Goal: Task Accomplishment & Management: Use online tool/utility

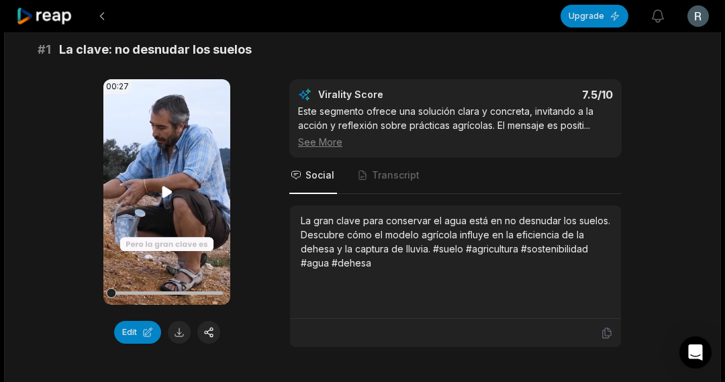
click at [164, 189] on icon at bounding box center [167, 191] width 10 height 11
click at [261, 328] on div "00:27 Your browser does not support mp4 format. Edit Virality Score 7.5 /10 Est…" at bounding box center [363, 213] width 650 height 269
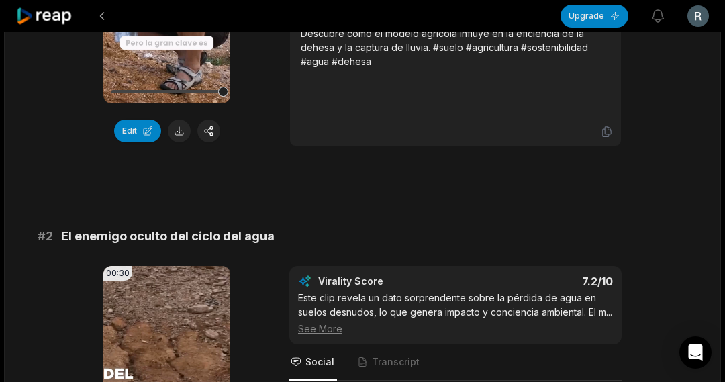
scroll to position [461, 0]
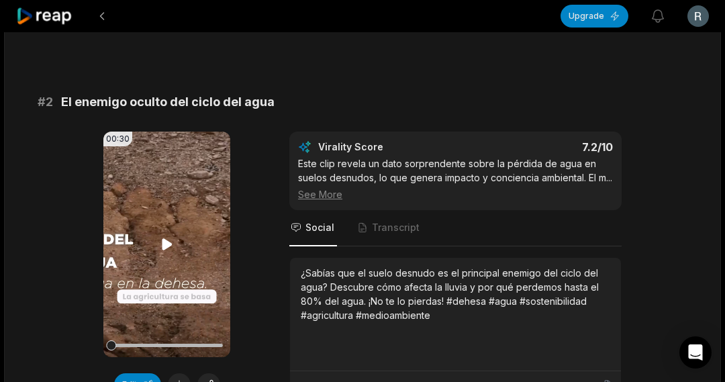
click at [165, 246] on icon at bounding box center [167, 243] width 10 height 11
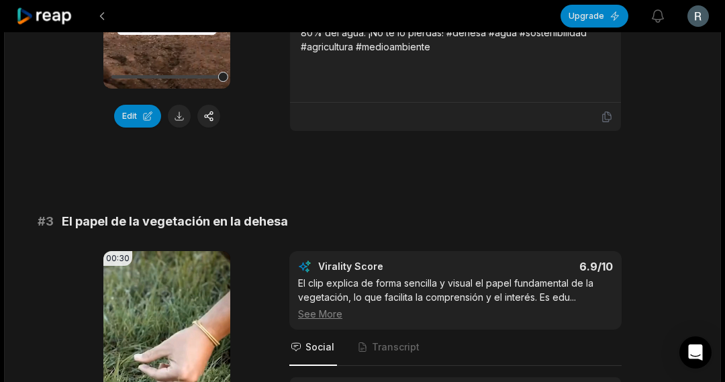
scroll to position [864, 0]
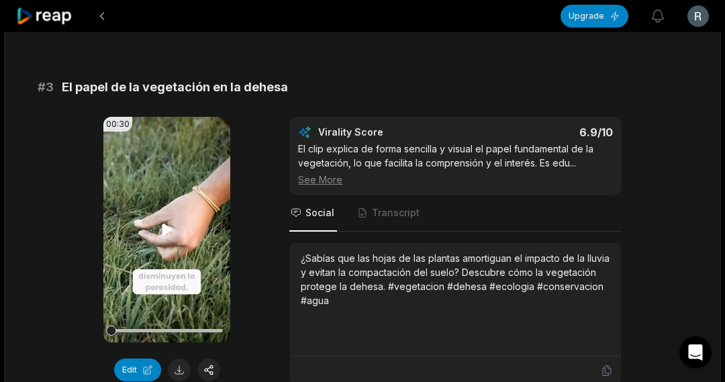
click at [168, 238] on icon at bounding box center [167, 230] width 16 height 16
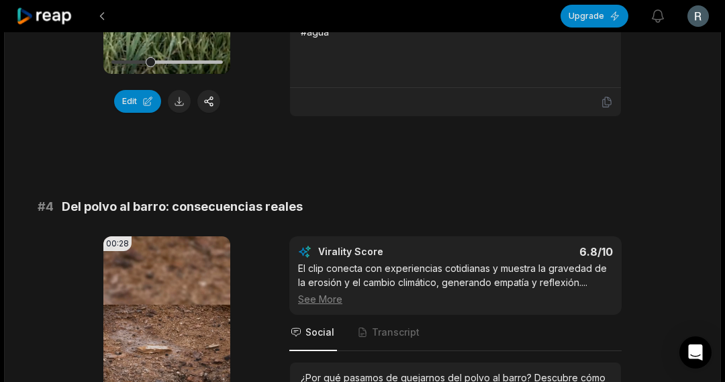
scroll to position [1267, 0]
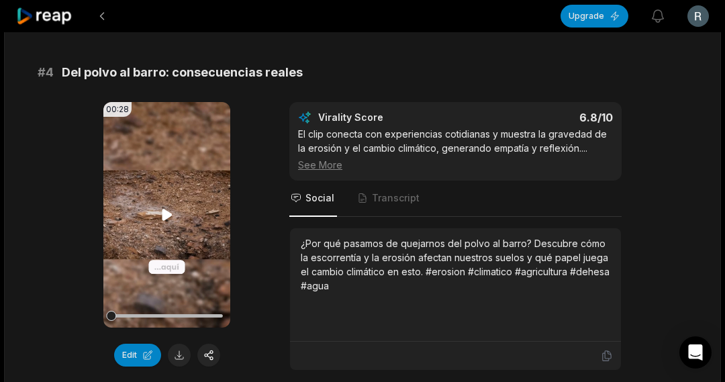
click at [154, 232] on video "Your browser does not support mp4 format." at bounding box center [166, 215] width 127 height 226
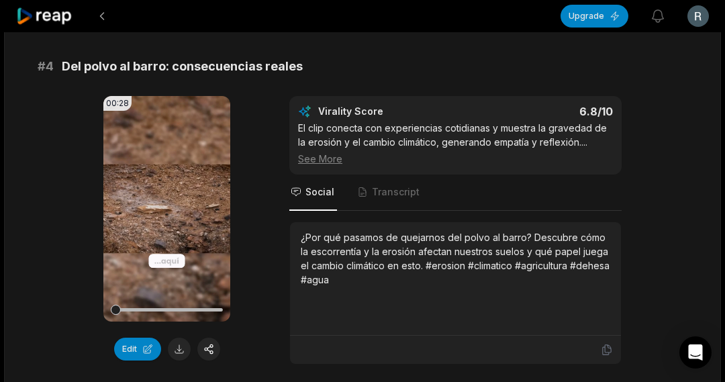
scroll to position [1234, 0]
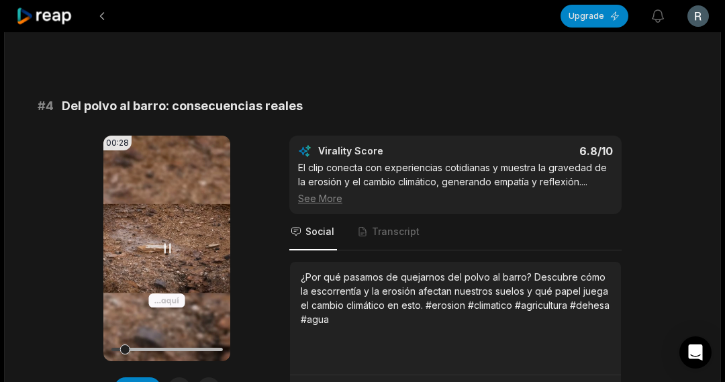
click at [171, 257] on icon at bounding box center [167, 248] width 16 height 16
click at [173, 255] on icon at bounding box center [167, 248] width 16 height 16
click at [168, 257] on icon at bounding box center [167, 248] width 16 height 16
click at [388, 238] on span "Transcript" at bounding box center [396, 231] width 48 height 13
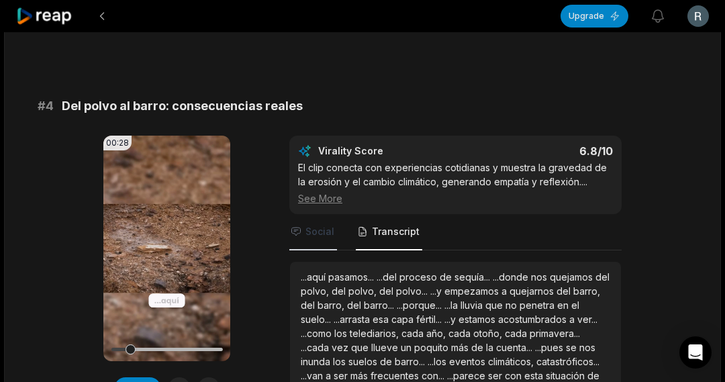
click at [314, 238] on span "Social" at bounding box center [320, 231] width 29 height 13
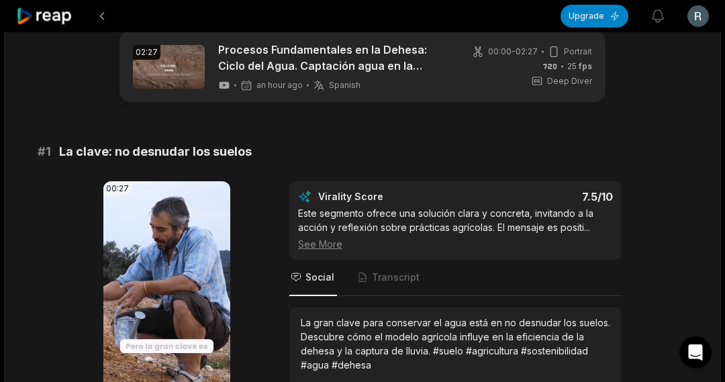
scroll to position [0, 0]
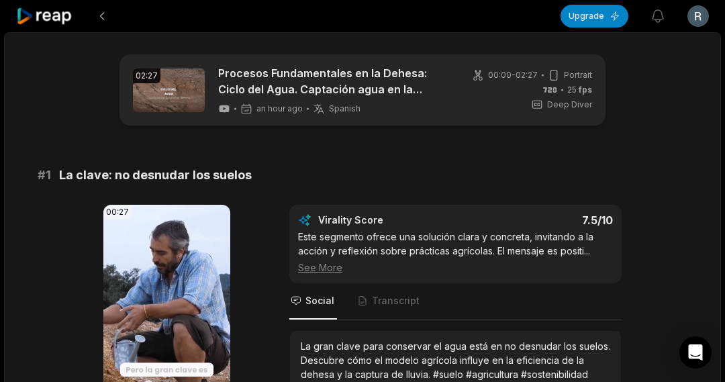
click at [321, 269] on div "See More" at bounding box center [455, 268] width 315 height 14
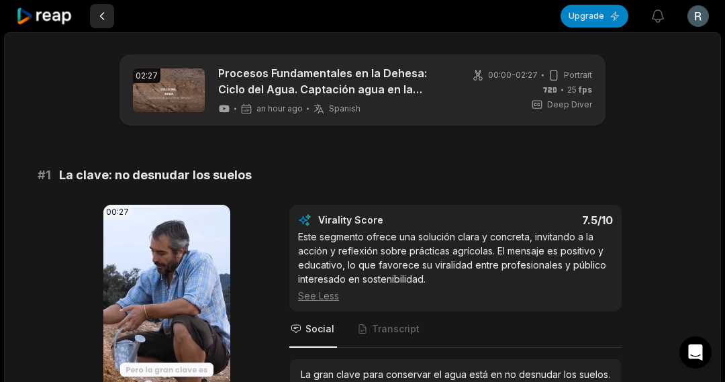
click at [103, 15] on button at bounding box center [102, 16] width 24 height 24
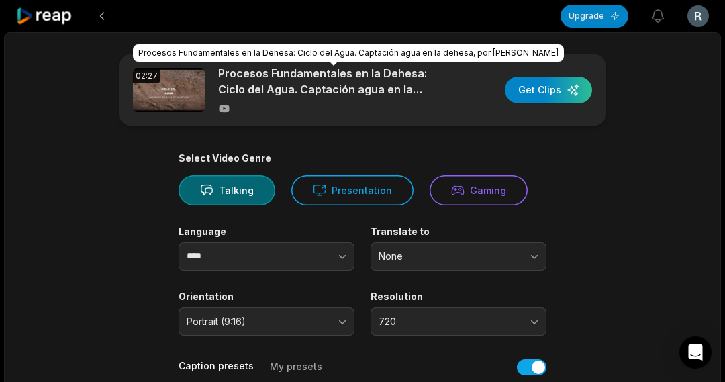
click at [353, 84] on p "Procesos Fundamentales en la Dehesa: Ciclo del Agua. Captación agua en la dehes…" at bounding box center [334, 81] width 232 height 32
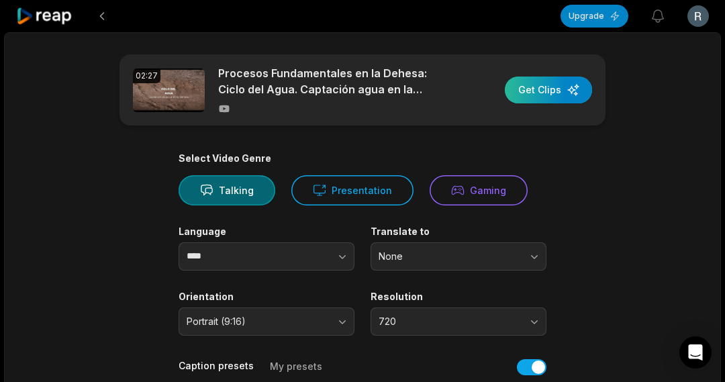
click at [531, 89] on div "button" at bounding box center [548, 90] width 87 height 27
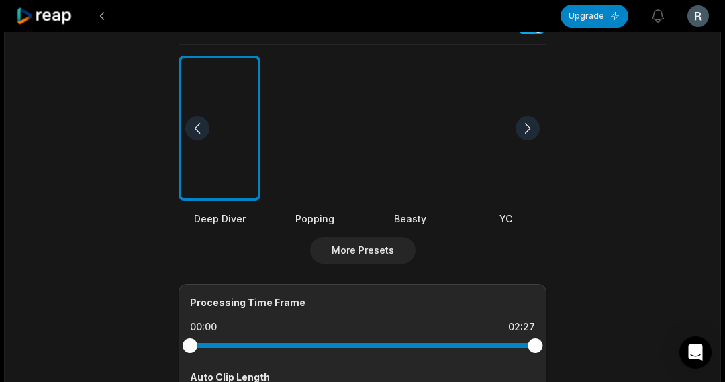
scroll to position [67, 0]
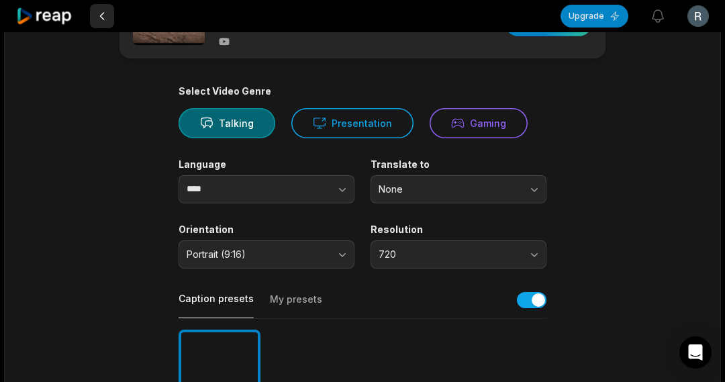
click at [97, 16] on button at bounding box center [102, 16] width 24 height 24
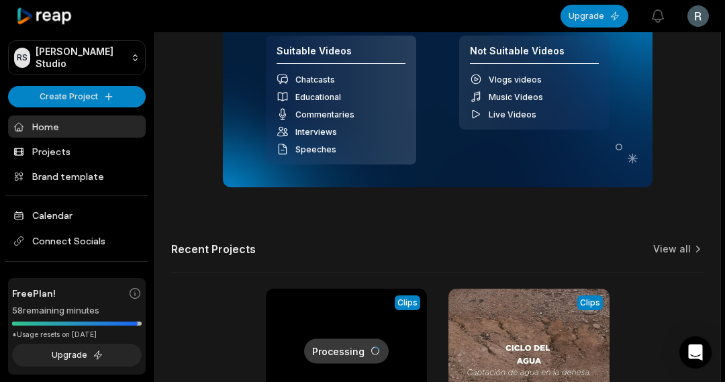
scroll to position [379, 0]
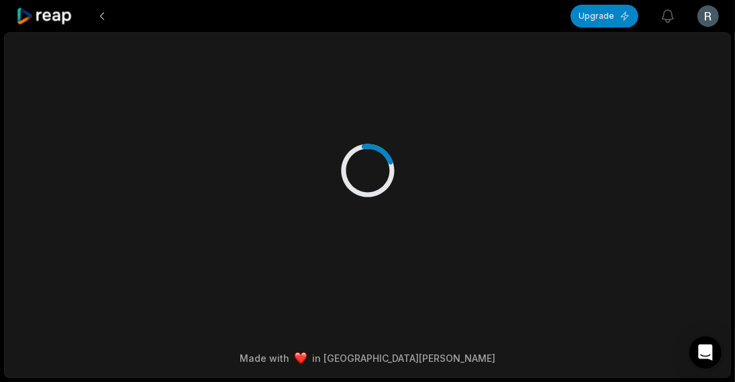
click at [725, 275] on html "Upgrade View notifications Open user menu Made with in San Francisco ×" at bounding box center [367, 191] width 735 height 382
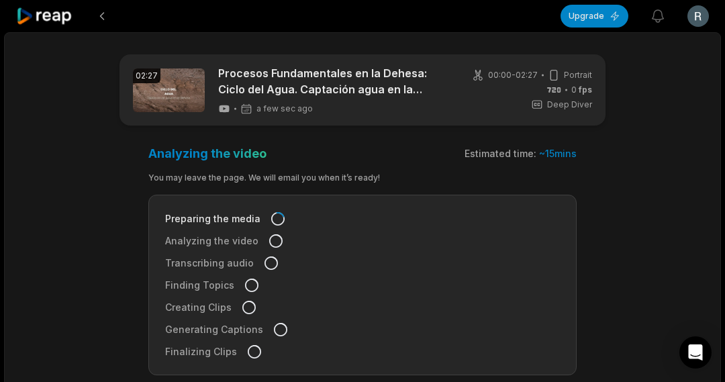
click at [52, 17] on icon at bounding box center [44, 16] width 57 height 18
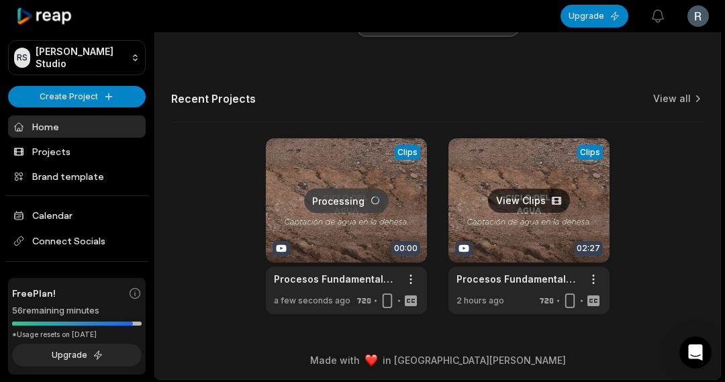
scroll to position [448, 0]
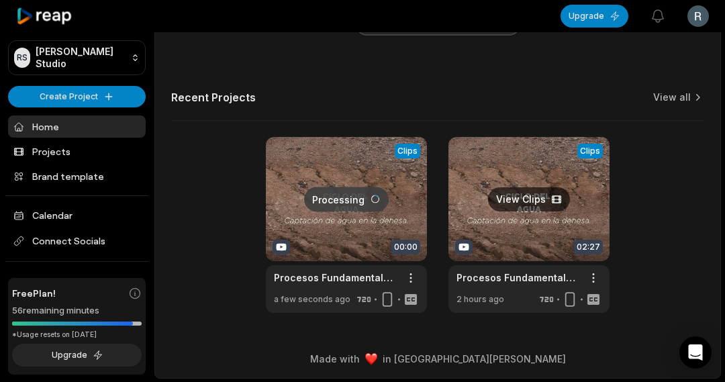
click at [486, 159] on link at bounding box center [529, 225] width 161 height 176
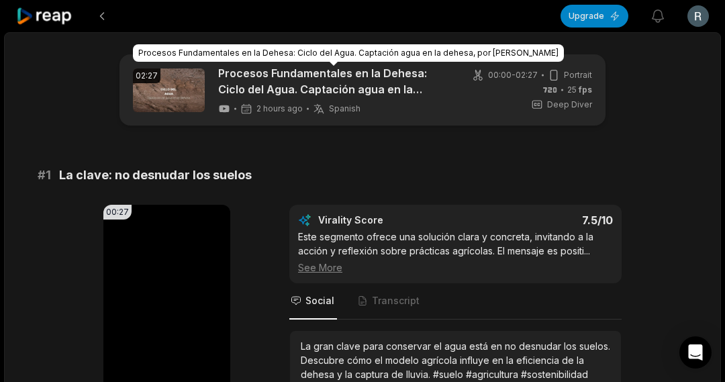
click at [35, 14] on icon at bounding box center [44, 16] width 57 height 18
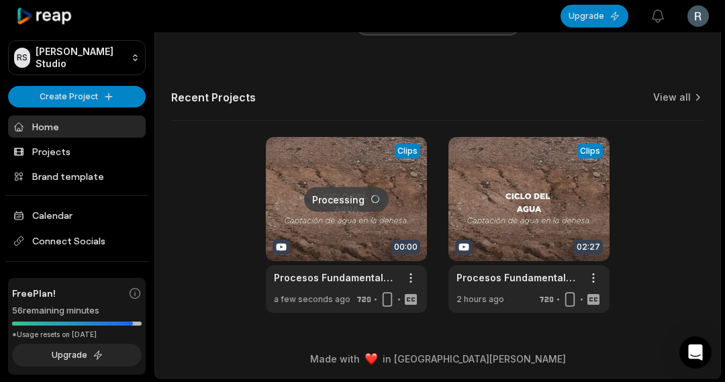
click at [354, 150] on link at bounding box center [346, 225] width 161 height 176
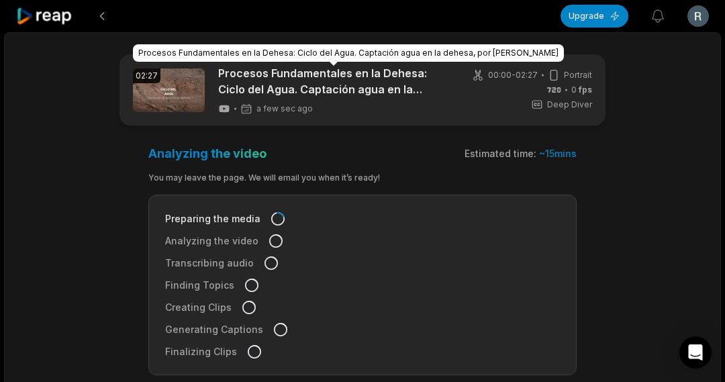
click at [266, 92] on link "Procesos Fundamentales en la Dehesa: Ciclo del Agua. Captación agua en la dehes…" at bounding box center [334, 81] width 232 height 32
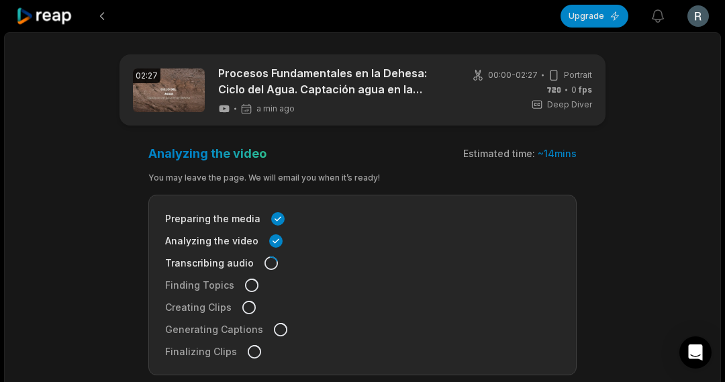
click at [67, 18] on icon at bounding box center [44, 16] width 57 height 18
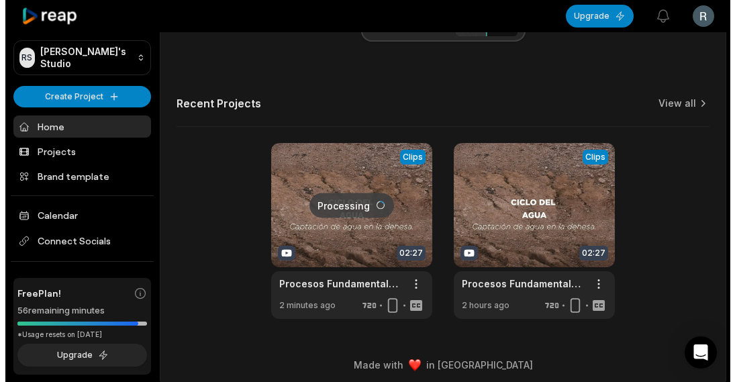
scroll to position [448, 0]
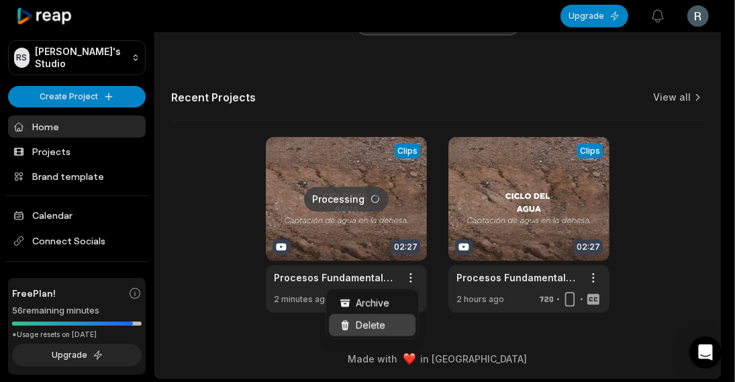
click at [386, 323] on div "Delete" at bounding box center [372, 325] width 87 height 22
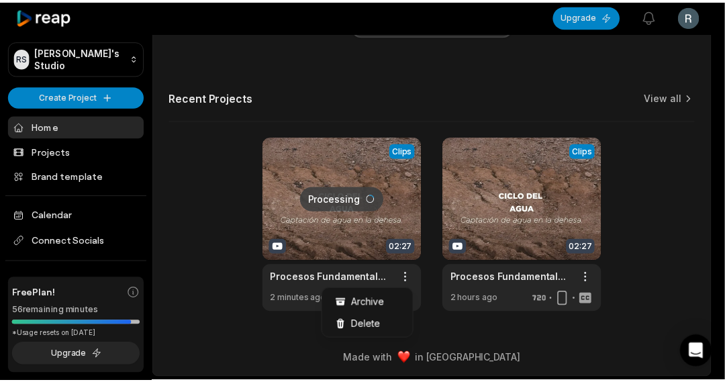
scroll to position [0, 0]
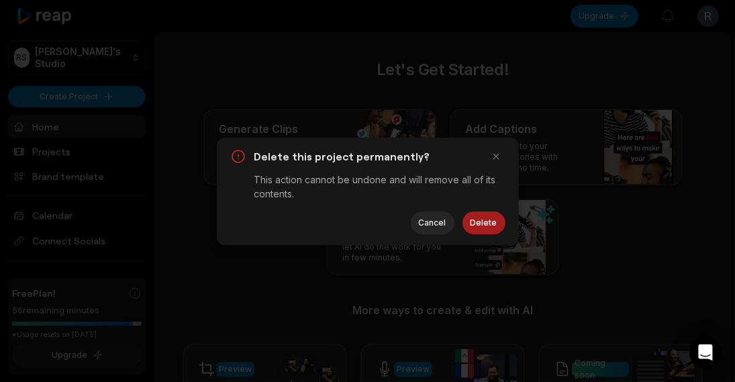
click at [477, 224] on button "Delete" at bounding box center [484, 223] width 43 height 23
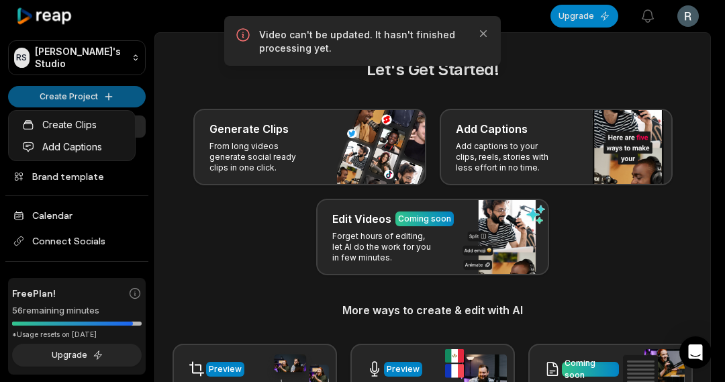
click at [99, 95] on html "RS Rocío's Studio Create Project Home Projects Brand template Calendar Connect …" at bounding box center [362, 191] width 725 height 382
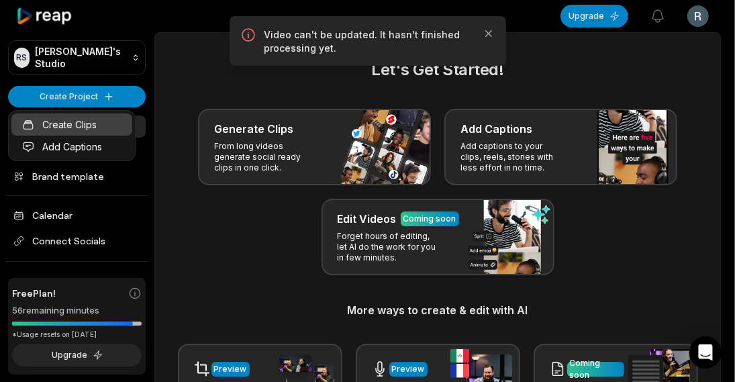
click at [75, 122] on link "Create Clips" at bounding box center [71, 125] width 121 height 22
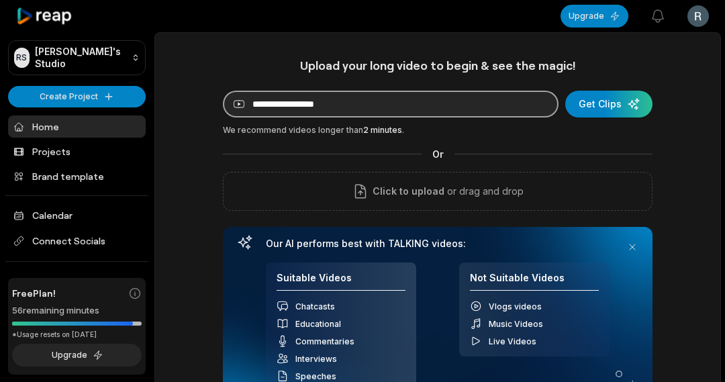
click at [257, 99] on input at bounding box center [391, 104] width 336 height 27
paste input "**********"
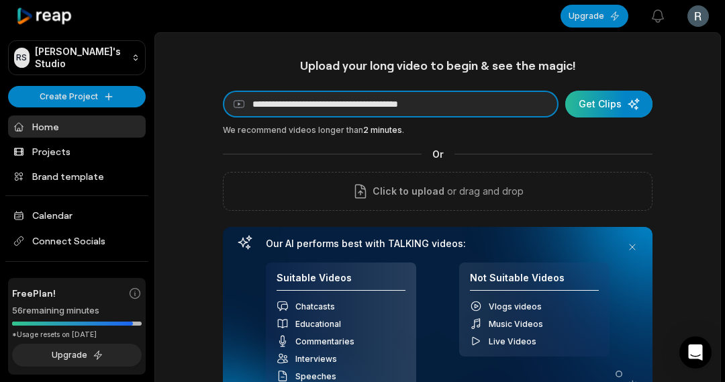
type input "**********"
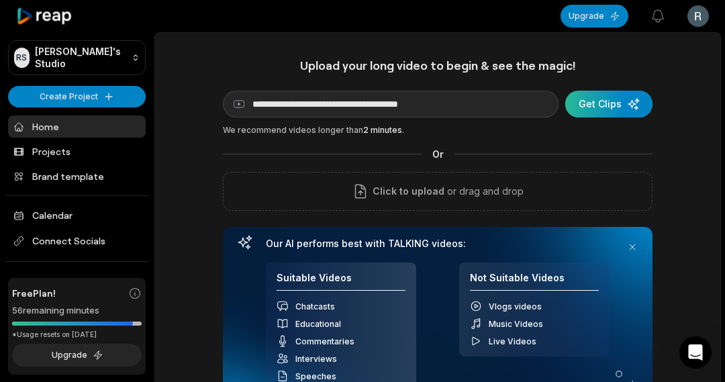
click at [594, 105] on div "submit" at bounding box center [609, 104] width 87 height 27
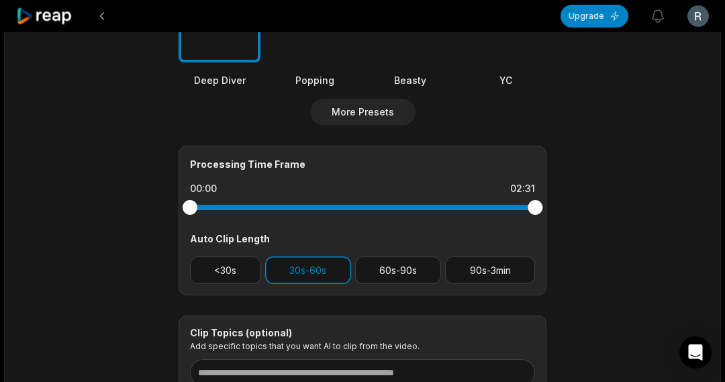
scroll to position [389, 0]
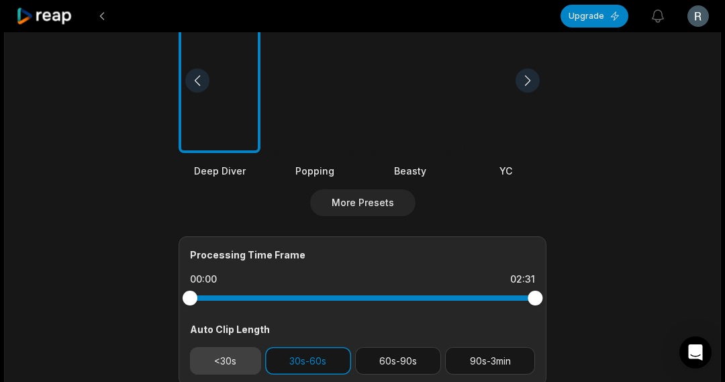
click at [249, 353] on button "<30s" at bounding box center [225, 361] width 71 height 28
click at [294, 357] on button "30s-60s" at bounding box center [308, 361] width 86 height 28
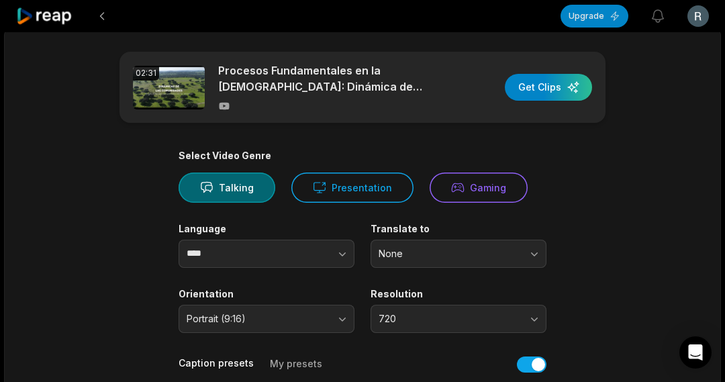
scroll to position [0, 0]
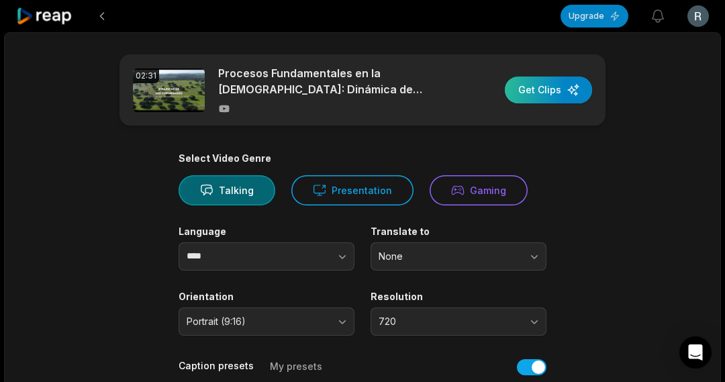
click at [543, 91] on div "button" at bounding box center [548, 90] width 87 height 27
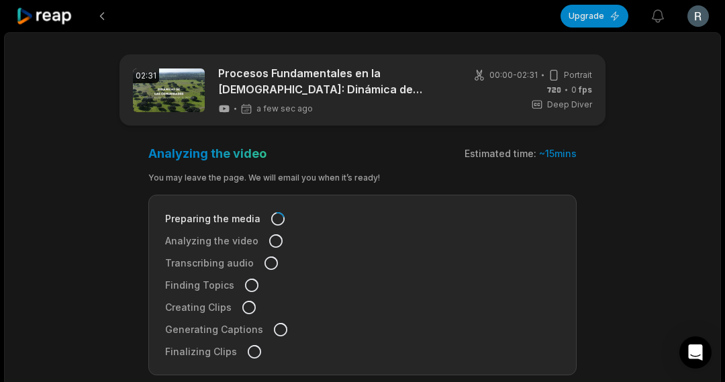
click at [60, 16] on icon at bounding box center [44, 16] width 57 height 18
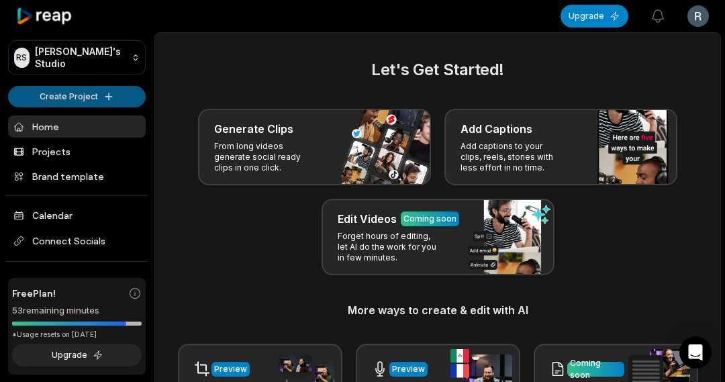
click at [93, 97] on html "RS Rocío's Studio Create Project Home Projects Brand template Calendar Connect …" at bounding box center [362, 191] width 725 height 382
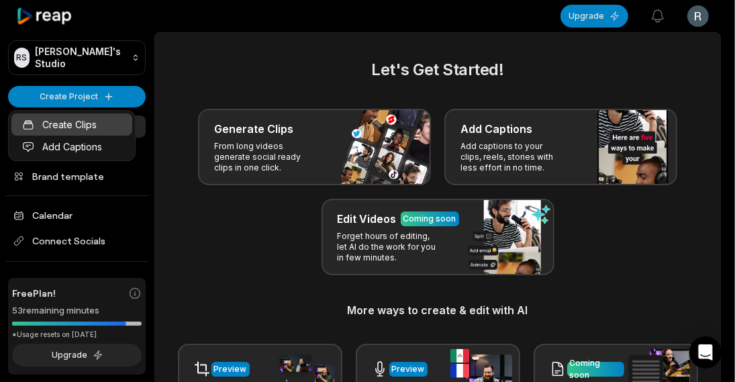
click at [51, 126] on link "Create Clips" at bounding box center [71, 125] width 121 height 22
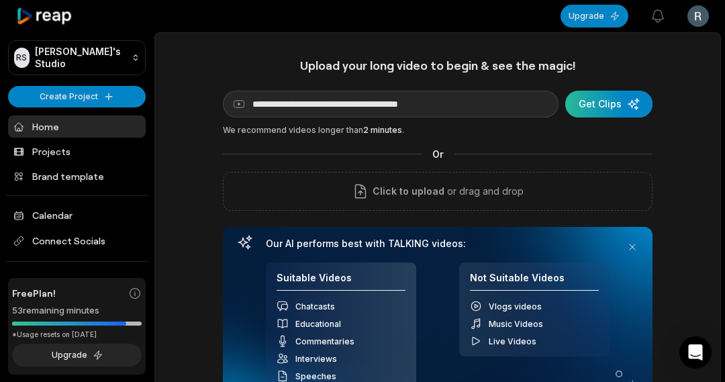
type input "**********"
click at [614, 97] on div "submit" at bounding box center [609, 104] width 87 height 27
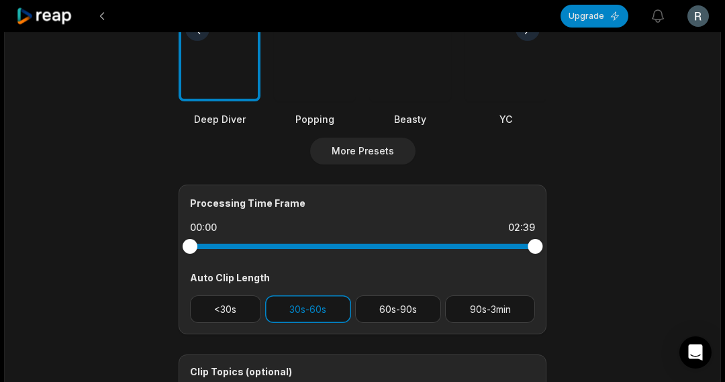
scroll to position [590, 0]
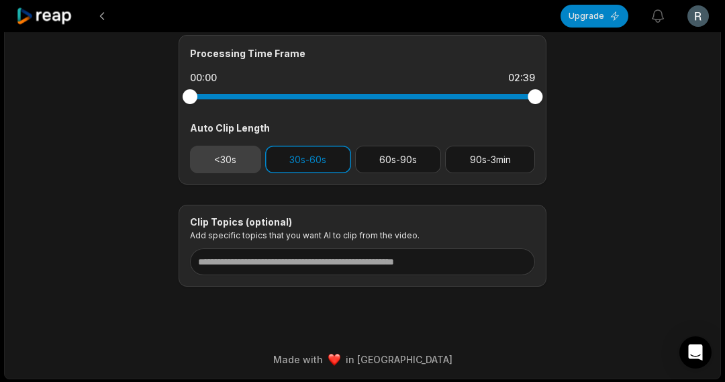
click at [215, 162] on button "<30s" at bounding box center [225, 160] width 71 height 28
click at [286, 159] on button "30s-60s" at bounding box center [308, 160] width 86 height 28
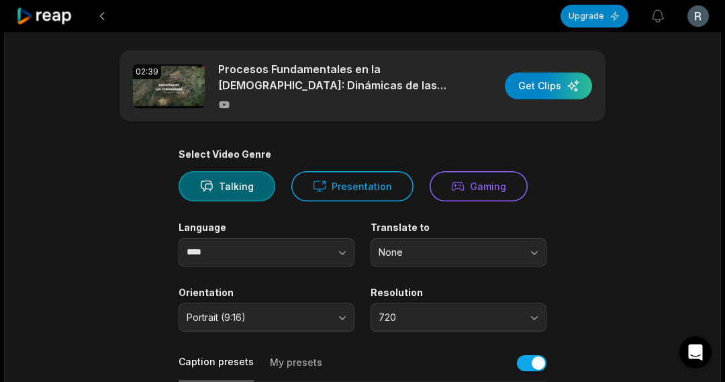
scroll to position [0, 0]
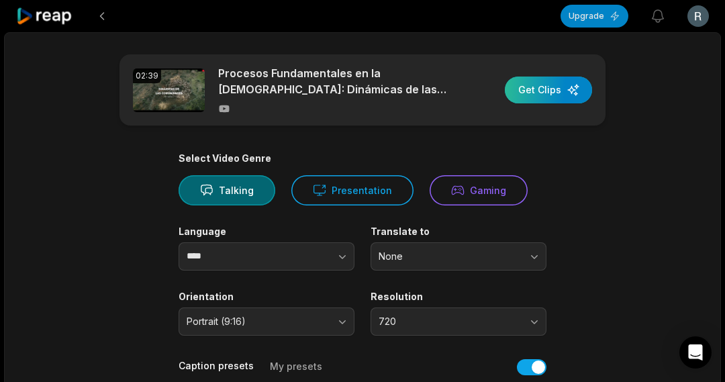
click at [557, 92] on div "button" at bounding box center [548, 90] width 87 height 27
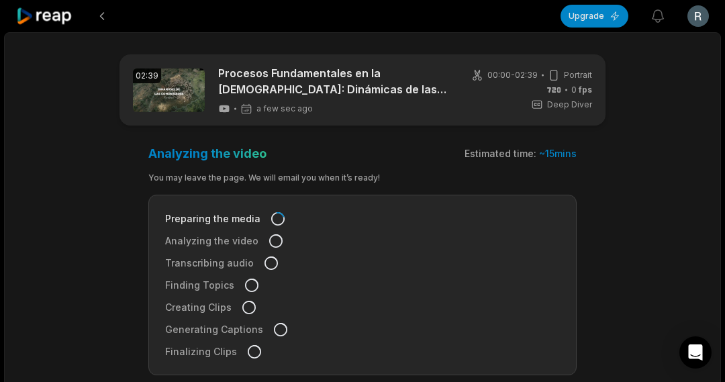
click at [52, 18] on icon at bounding box center [44, 16] width 57 height 18
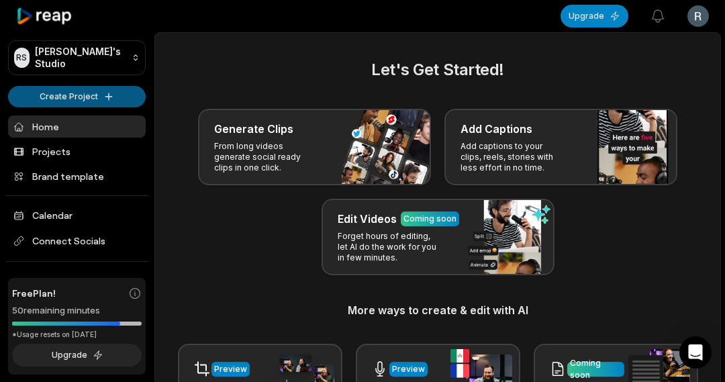
click at [57, 91] on html "RS Rocío's Studio Create Project Home Projects Brand template Calendar Connect …" at bounding box center [362, 191] width 725 height 382
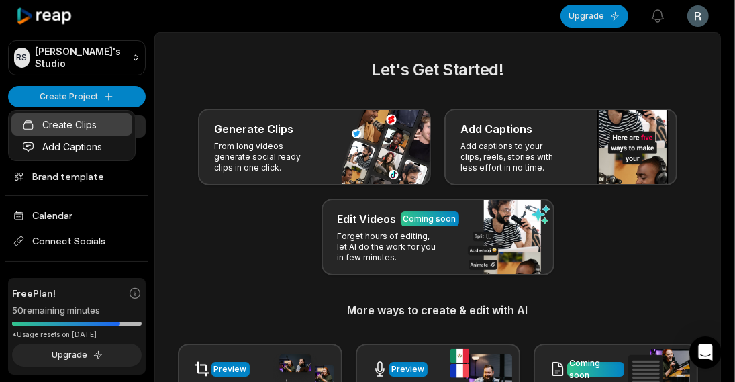
click at [58, 126] on link "Create Clips" at bounding box center [71, 125] width 121 height 22
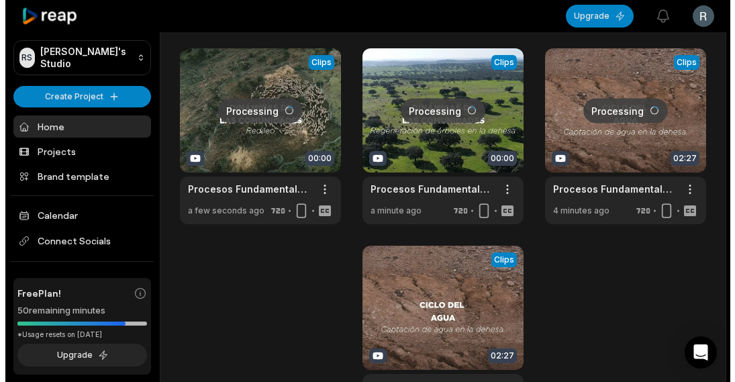
scroll to position [470, 0]
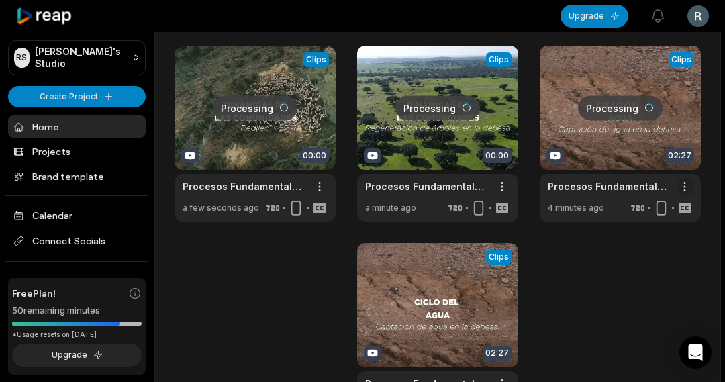
type input "**********"
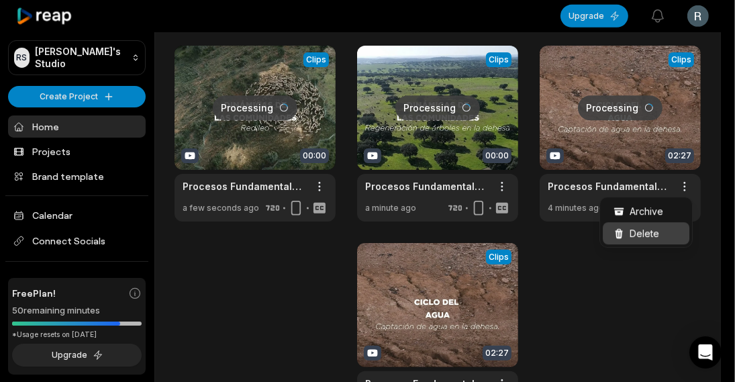
click at [640, 232] on span "Delete" at bounding box center [645, 233] width 30 height 14
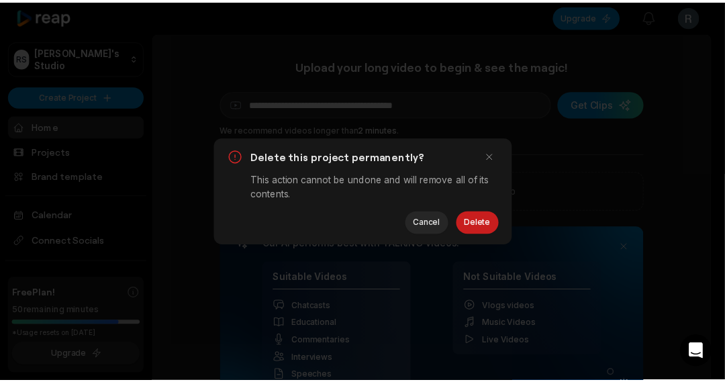
scroll to position [0, 0]
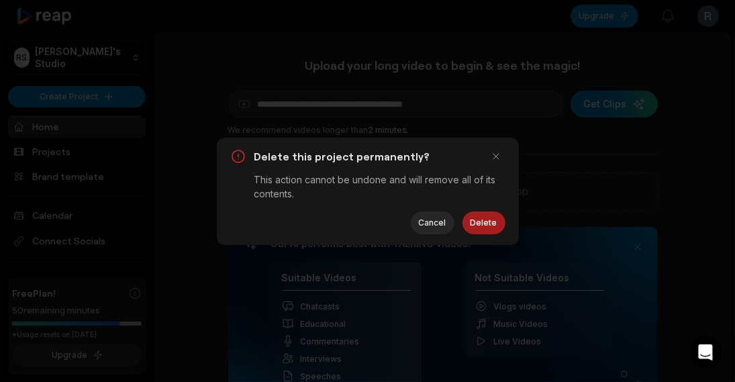
click at [474, 222] on button "Delete" at bounding box center [484, 223] width 43 height 23
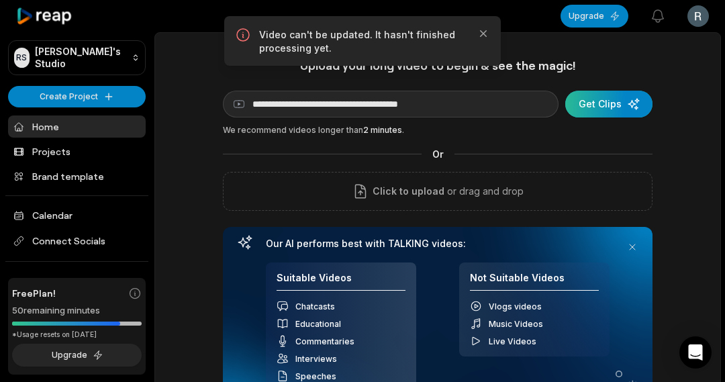
click at [603, 99] on div "submit" at bounding box center [609, 104] width 87 height 27
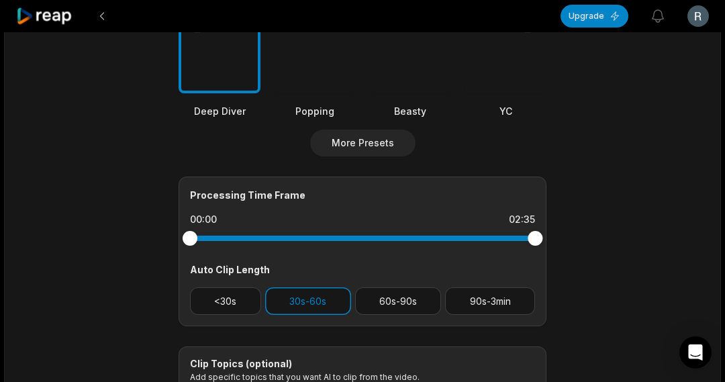
scroll to position [470, 0]
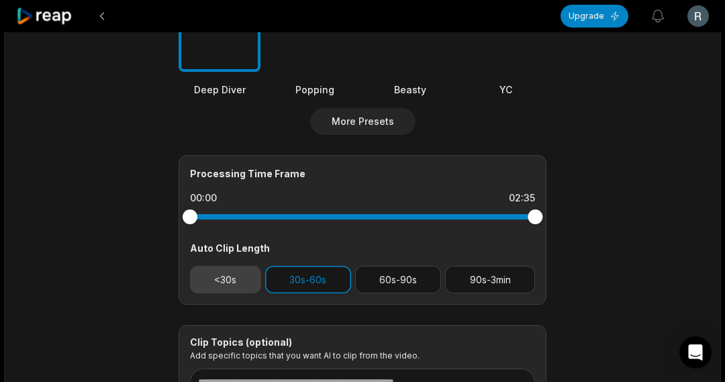
click at [230, 273] on button "<30s" at bounding box center [225, 280] width 71 height 28
click at [298, 285] on button "30s-60s" at bounding box center [308, 280] width 86 height 28
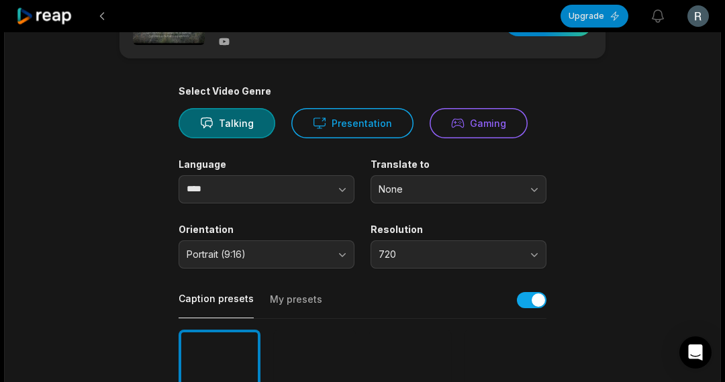
scroll to position [0, 0]
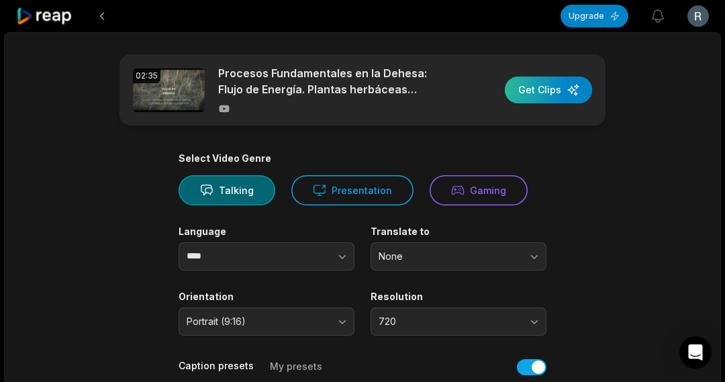
click at [529, 89] on div "button" at bounding box center [548, 90] width 87 height 27
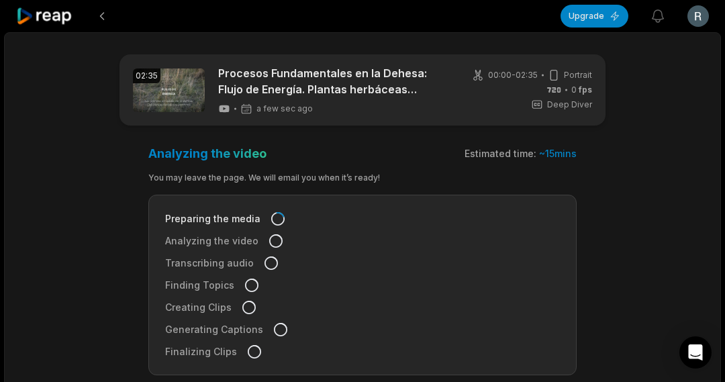
click at [42, 15] on icon at bounding box center [44, 16] width 57 height 18
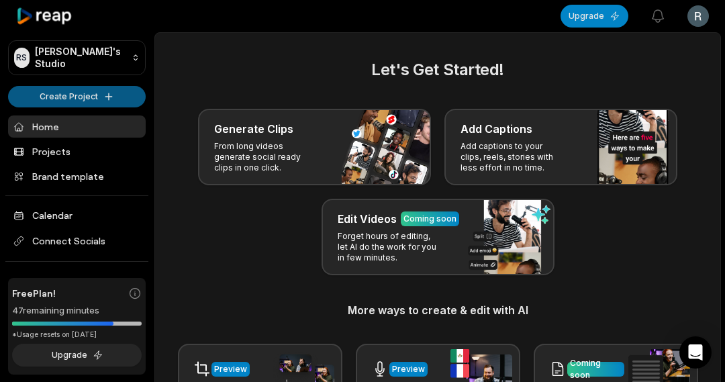
click at [95, 92] on html "RS Rocío's Studio Create Project Home Projects Brand template Calendar Connect …" at bounding box center [362, 191] width 725 height 382
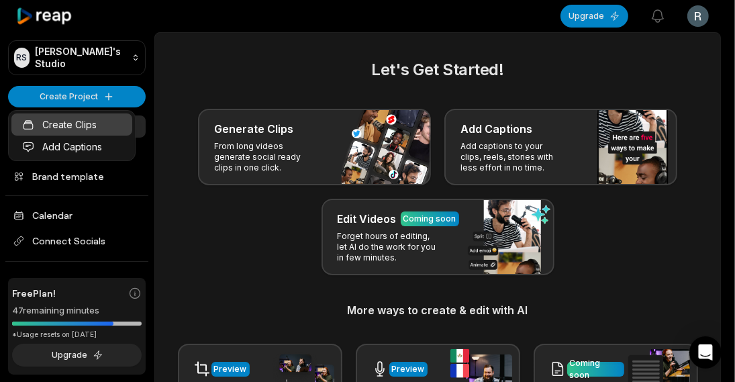
click at [75, 121] on link "Create Clips" at bounding box center [71, 125] width 121 height 22
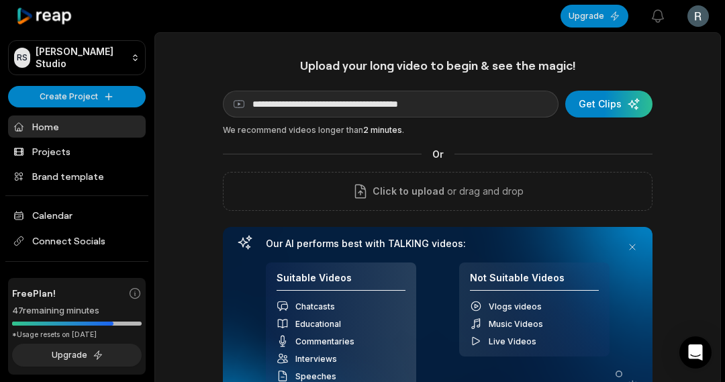
type input "**********"
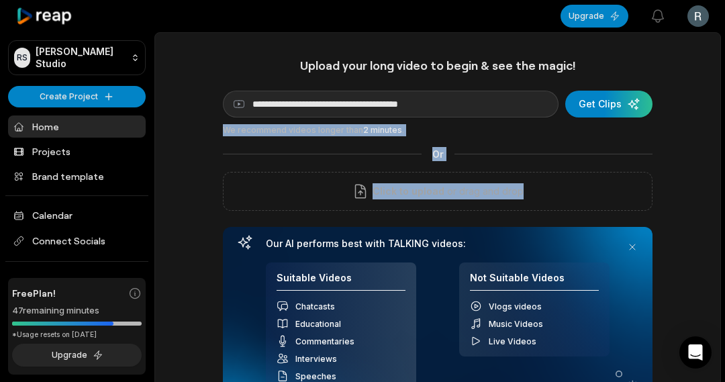
drag, startPoint x: 735, startPoint y: 148, endPoint x: 735, endPoint y: 191, distance: 43.0
click at [725, 191] on html "**********" at bounding box center [362, 191] width 725 height 382
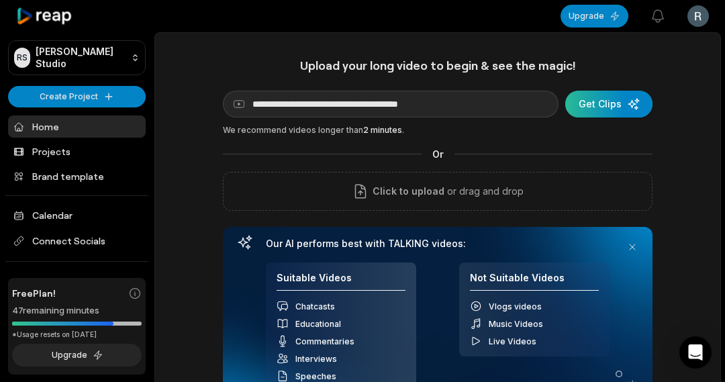
click at [591, 111] on div "submit" at bounding box center [609, 104] width 87 height 27
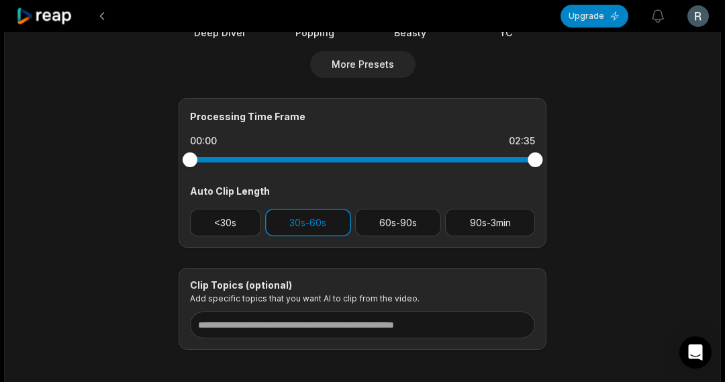
scroll to position [590, 0]
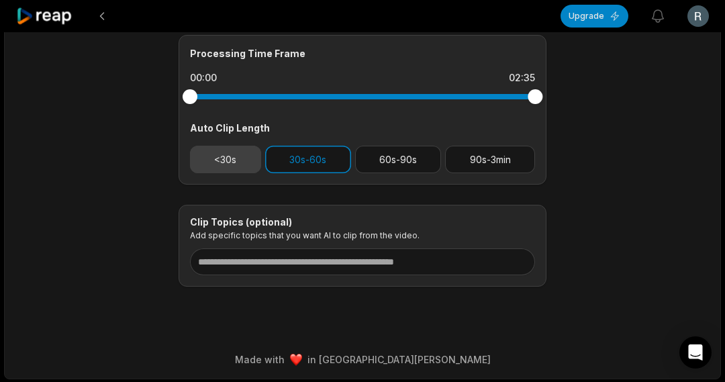
click at [242, 165] on button "<30s" at bounding box center [225, 160] width 71 height 28
click at [275, 162] on button "30s-60s" at bounding box center [308, 160] width 86 height 28
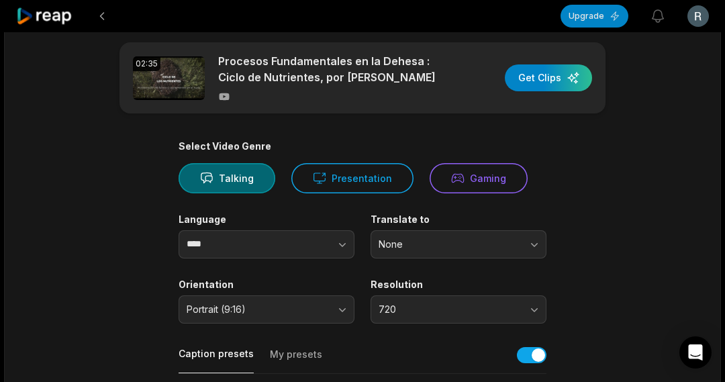
scroll to position [0, 0]
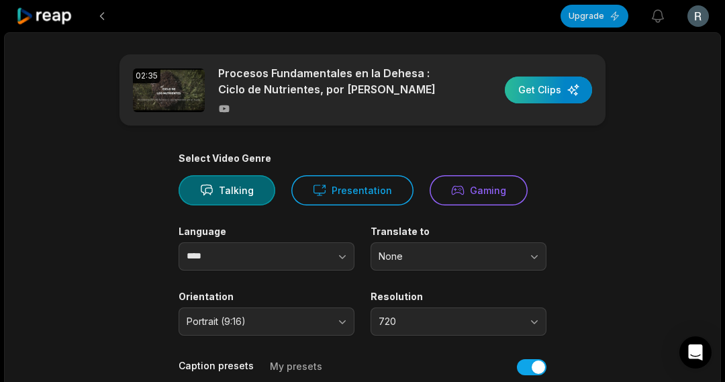
click at [555, 88] on div "button" at bounding box center [548, 90] width 87 height 27
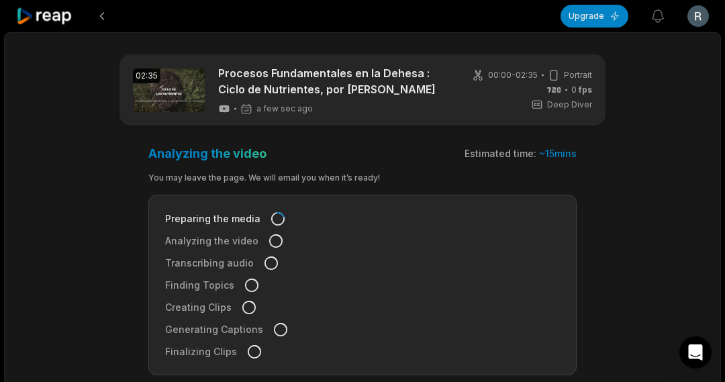
click at [44, 19] on icon at bounding box center [44, 16] width 57 height 18
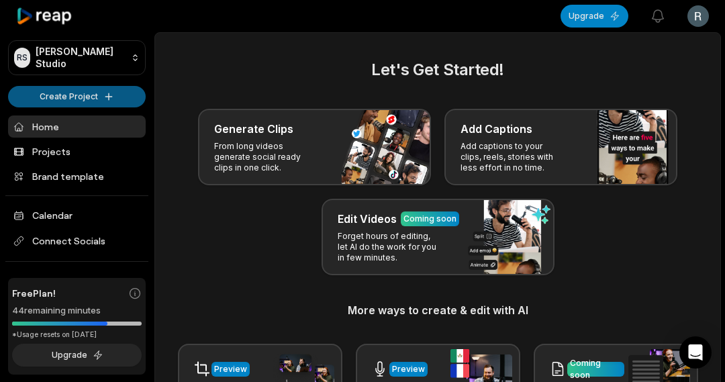
click at [69, 95] on html "RS [PERSON_NAME] Studio Create Project Home Projects Brand template Calendar Co…" at bounding box center [362, 191] width 725 height 382
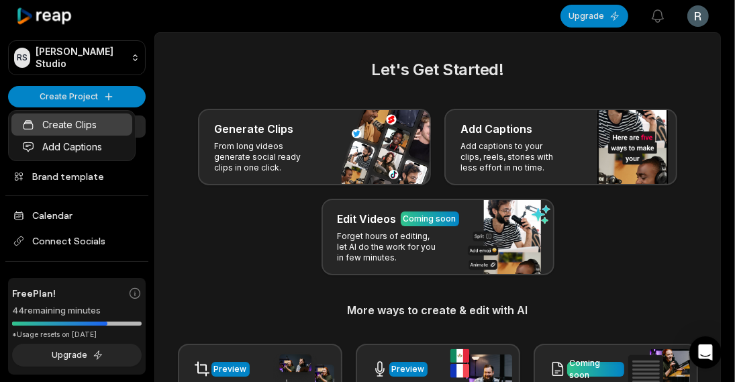
click at [77, 119] on link "Create Clips" at bounding box center [71, 125] width 121 height 22
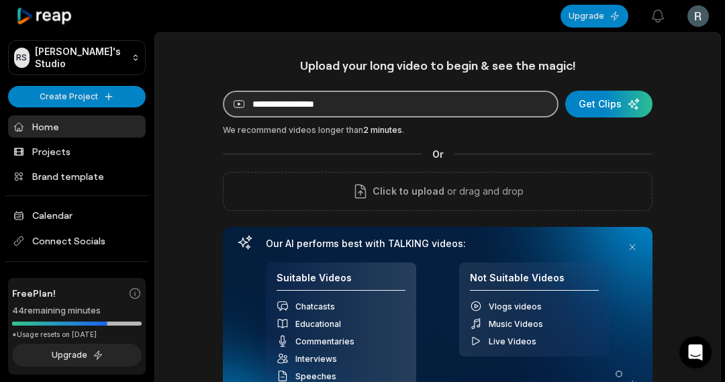
click at [289, 102] on input at bounding box center [391, 104] width 336 height 27
paste input "**********"
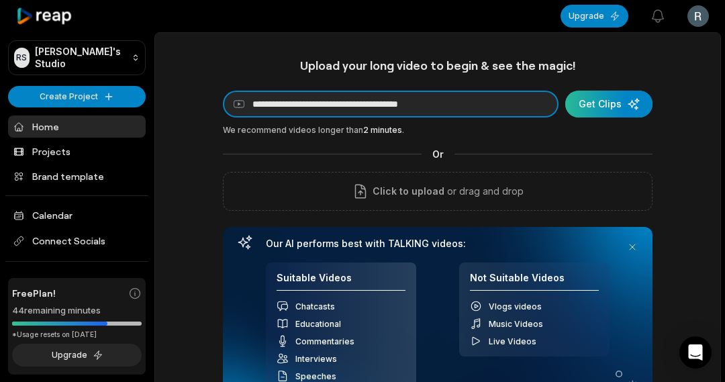
type input "**********"
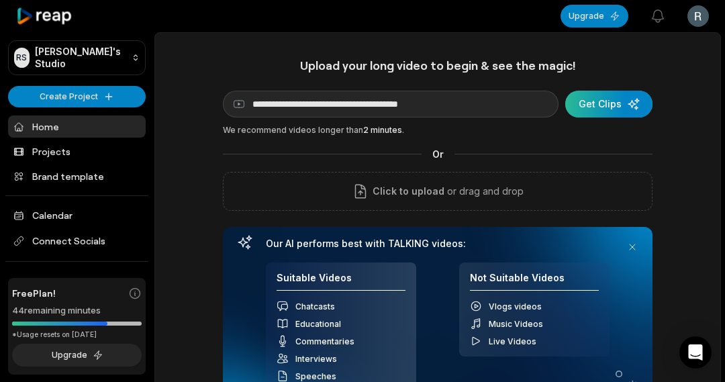
click at [629, 101] on div "submit" at bounding box center [609, 104] width 87 height 27
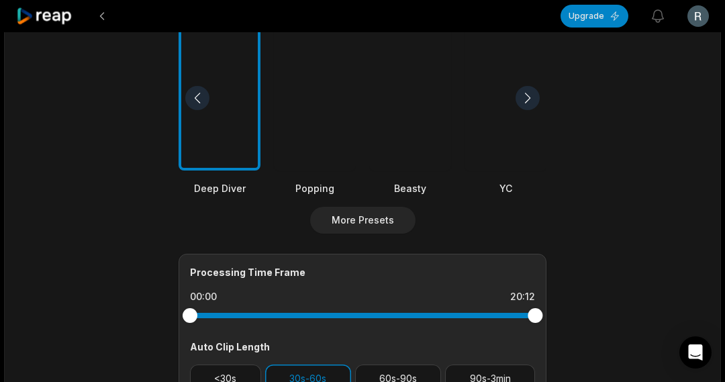
scroll to position [590, 0]
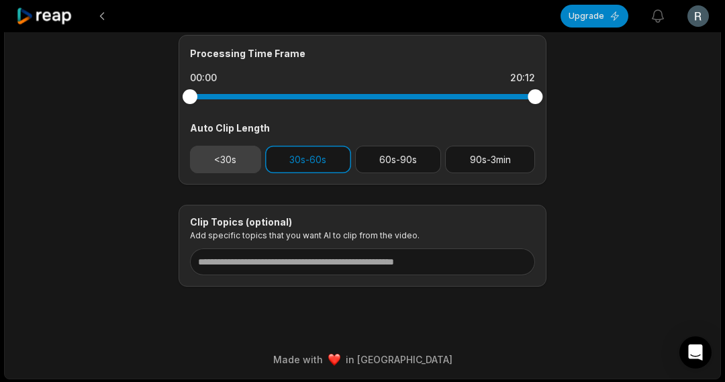
click at [223, 165] on button "<30s" at bounding box center [225, 160] width 71 height 28
click at [283, 163] on button "30s-60s" at bounding box center [308, 160] width 86 height 28
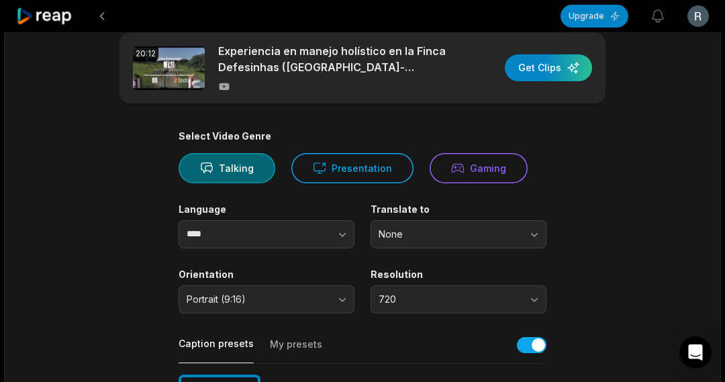
scroll to position [0, 0]
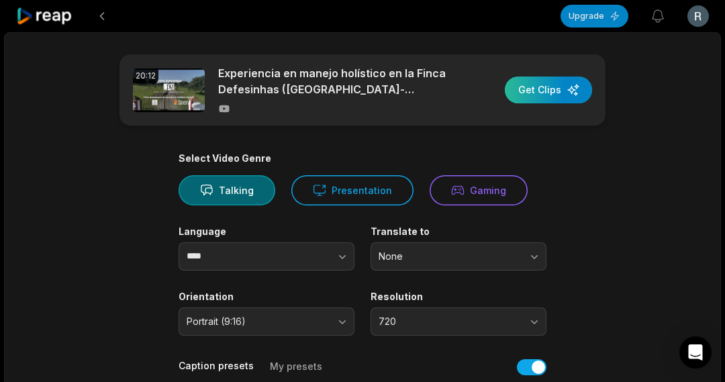
click at [548, 87] on div "button" at bounding box center [548, 90] width 87 height 27
click at [42, 18] on icon at bounding box center [44, 16] width 57 height 18
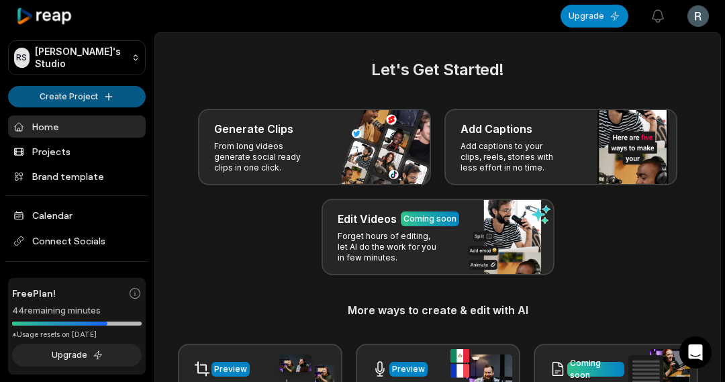
click at [21, 94] on html "[PERSON_NAME] Studio Create Project Home Projects Brand template Calendar Conne…" at bounding box center [362, 191] width 725 height 382
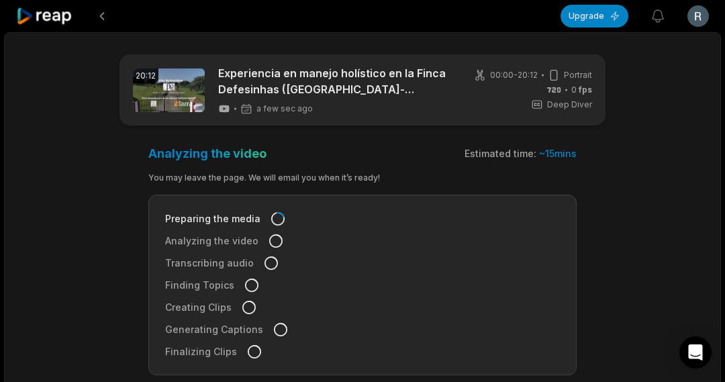
click at [50, 13] on icon at bounding box center [44, 16] width 57 height 18
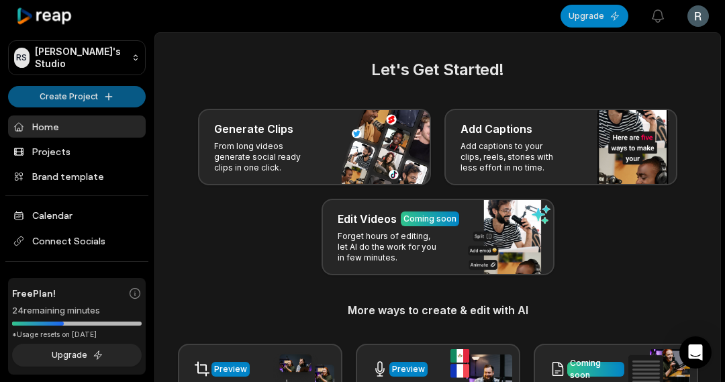
click at [68, 96] on html "[PERSON_NAME] Studio Create Project Home Projects Brand template Calendar Conne…" at bounding box center [362, 191] width 725 height 382
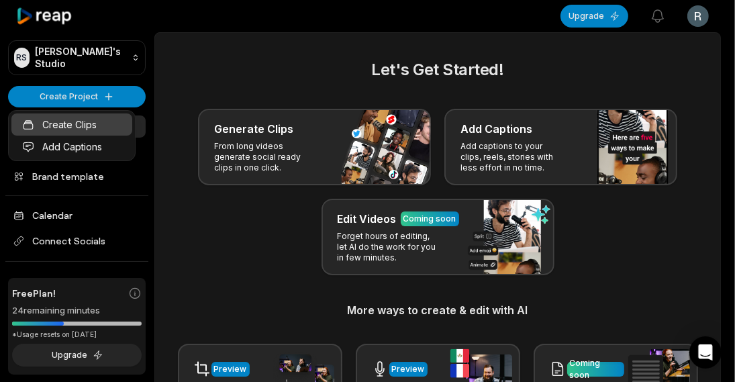
click at [62, 122] on link "Create Clips" at bounding box center [71, 125] width 121 height 22
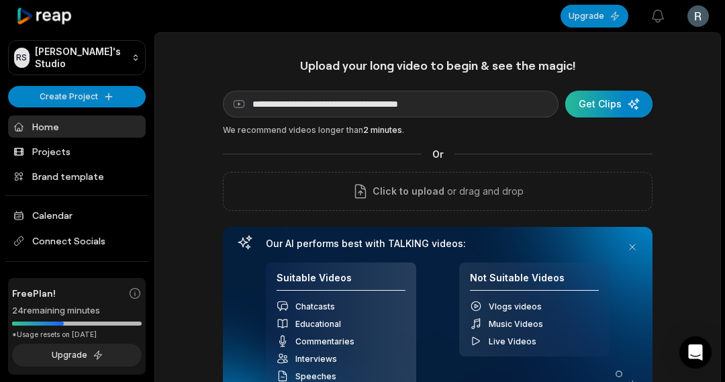
type input "**********"
click at [595, 108] on div "submit" at bounding box center [609, 104] width 87 height 27
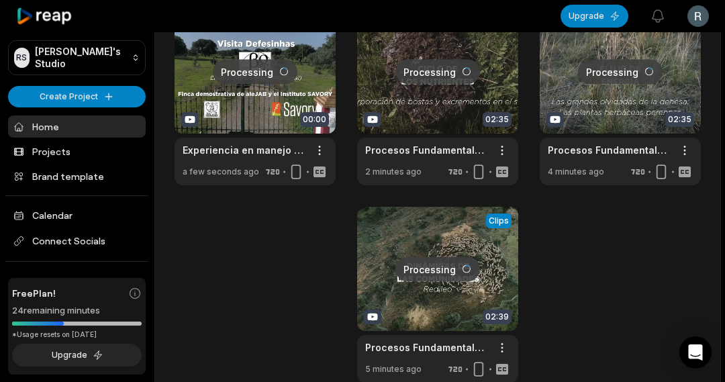
scroll to position [537, 0]
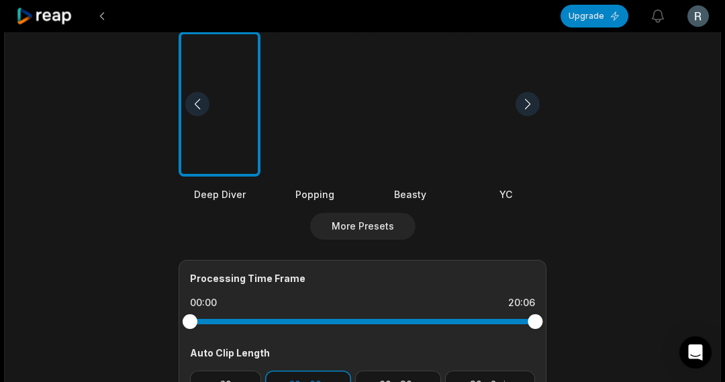
scroll to position [470, 0]
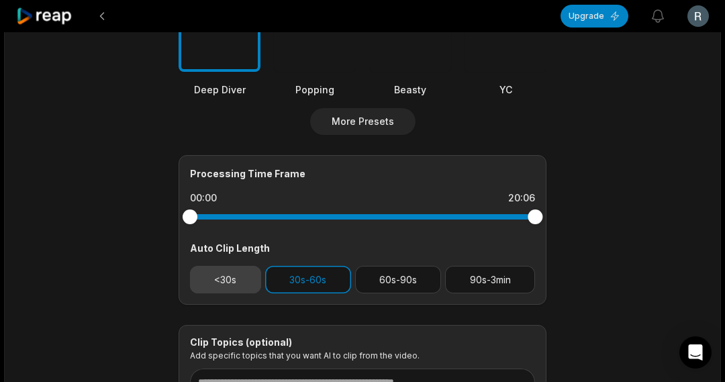
click at [228, 279] on button "<30s" at bounding box center [225, 280] width 71 height 28
click at [328, 283] on button "30s-60s" at bounding box center [308, 280] width 86 height 28
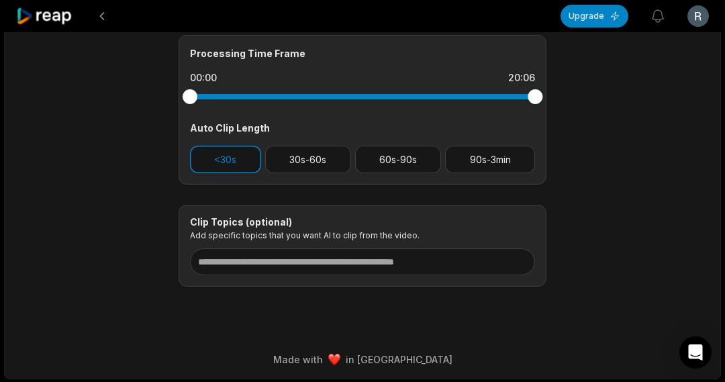
scroll to position [0, 0]
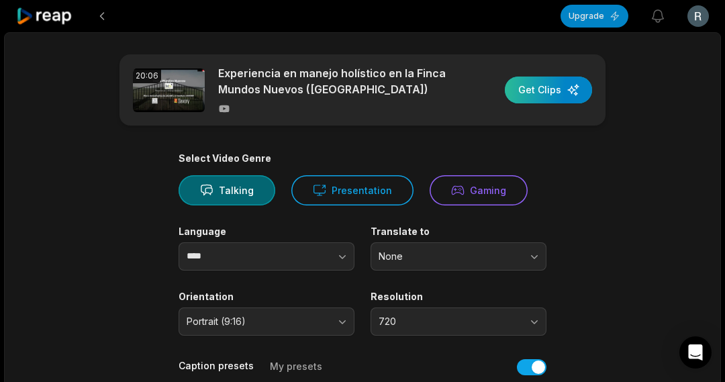
click at [536, 97] on div "button" at bounding box center [548, 90] width 87 height 27
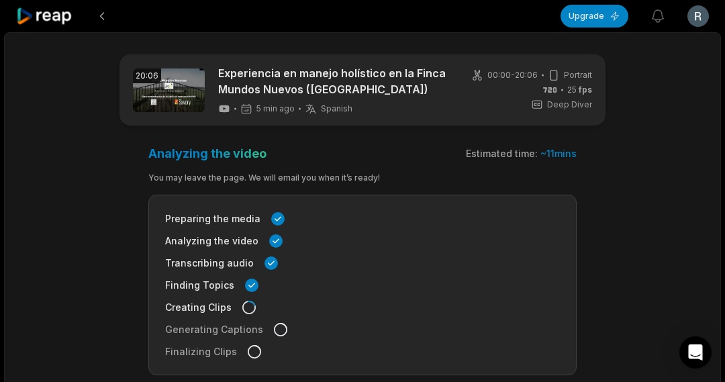
click at [53, 20] on icon at bounding box center [44, 16] width 57 height 18
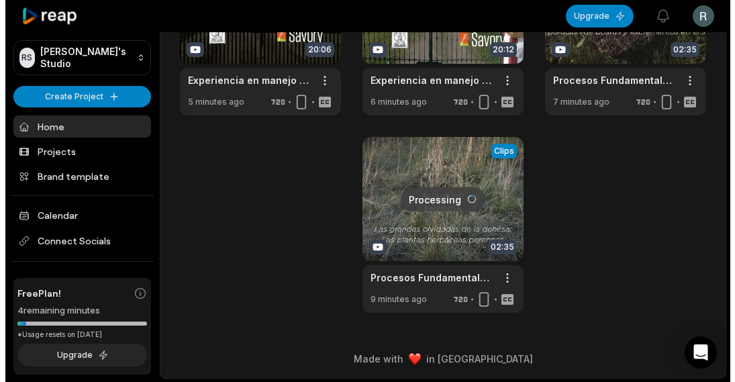
scroll to position [599, 0]
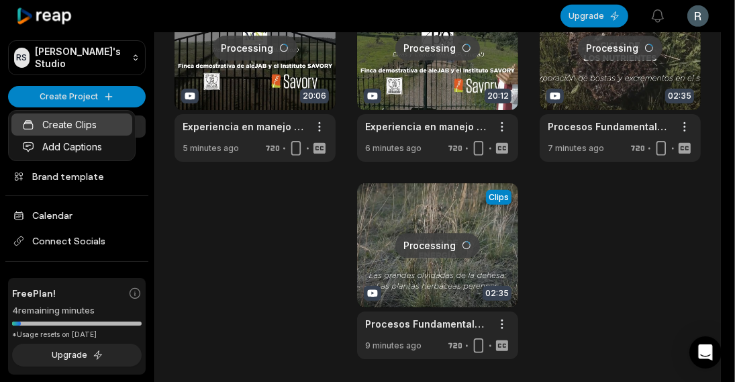
click at [76, 121] on link "Create Clips" at bounding box center [71, 125] width 121 height 22
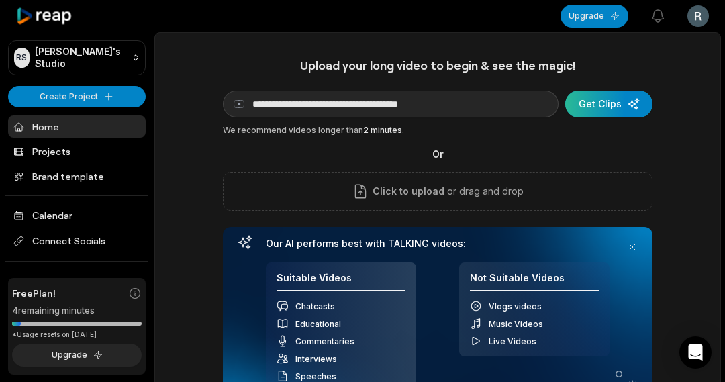
type input "**********"
click at [602, 105] on div "submit" at bounding box center [609, 104] width 87 height 27
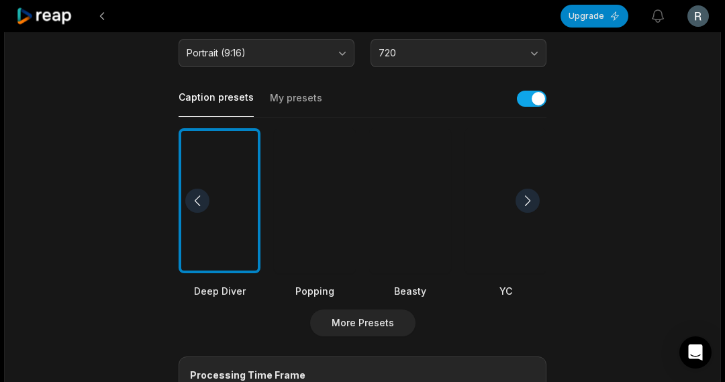
scroll to position [470, 0]
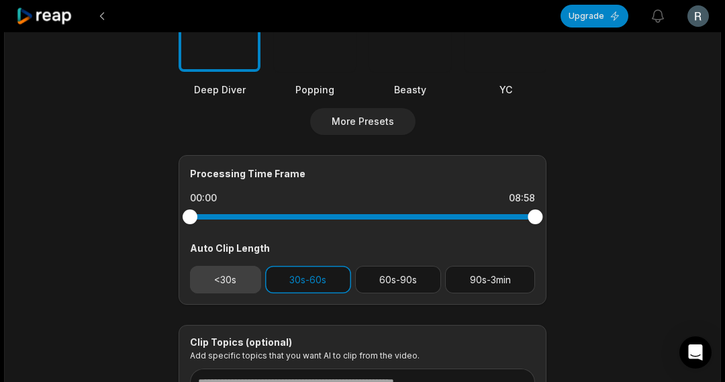
click at [226, 271] on button "<30s" at bounding box center [225, 280] width 71 height 28
click at [320, 281] on button "30s-60s" at bounding box center [308, 280] width 86 height 28
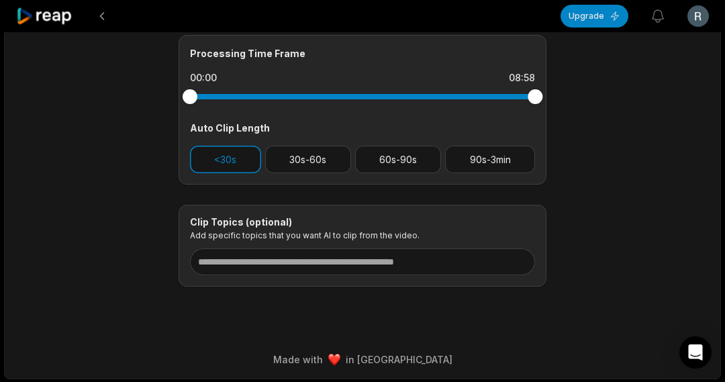
scroll to position [0, 0]
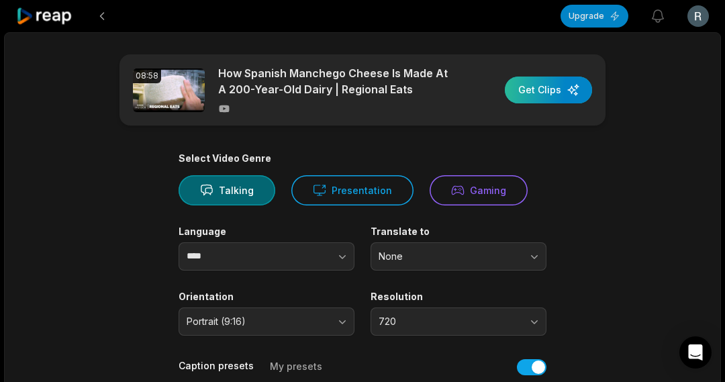
click at [544, 85] on div "button" at bounding box center [548, 90] width 87 height 27
click at [39, 13] on icon at bounding box center [44, 16] width 57 height 18
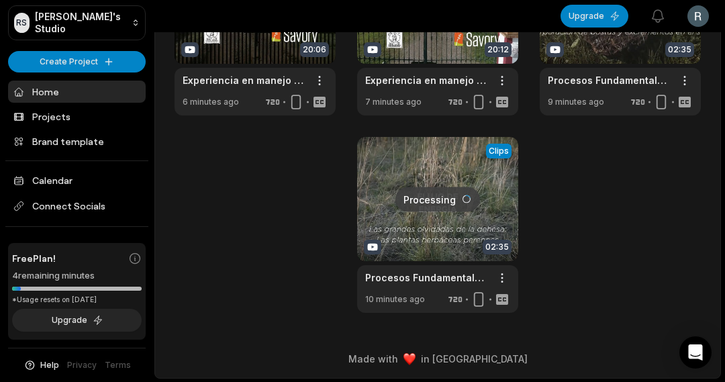
scroll to position [518, 0]
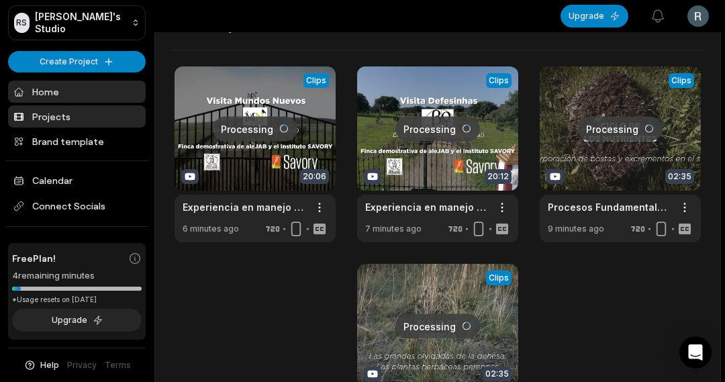
click at [62, 109] on link "Projects" at bounding box center [77, 116] width 138 height 22
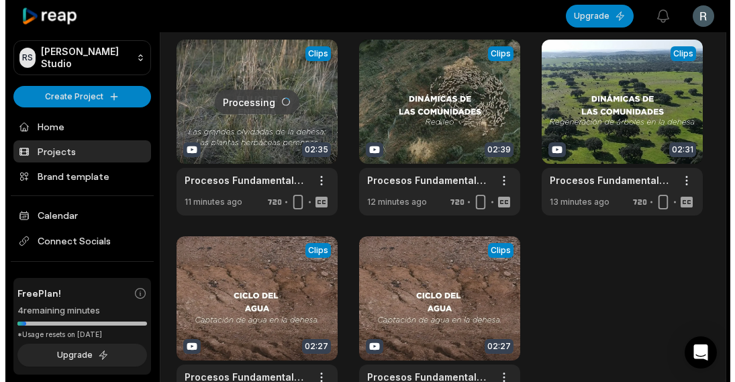
scroll to position [338, 0]
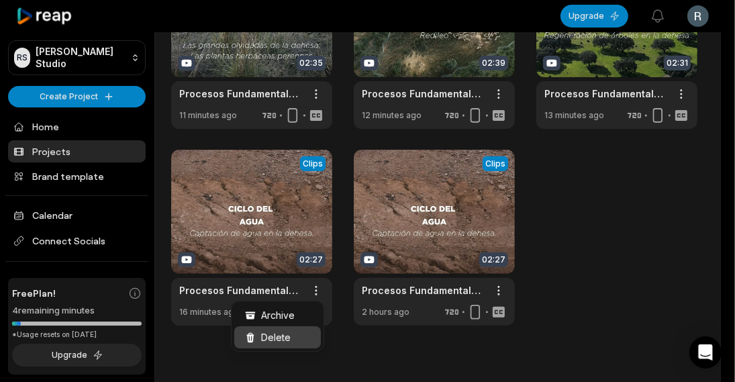
click at [297, 332] on div "Delete" at bounding box center [277, 337] width 87 height 22
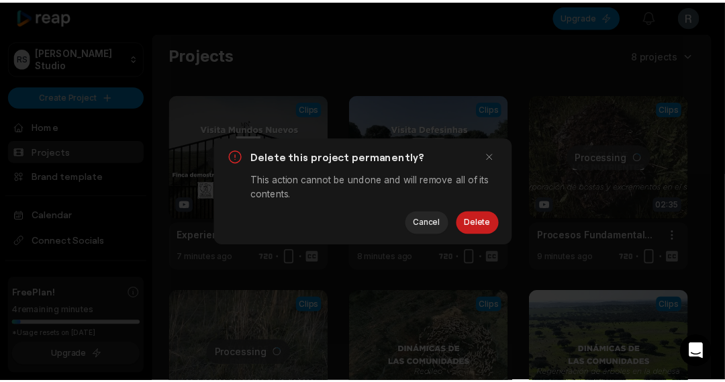
scroll to position [0, 0]
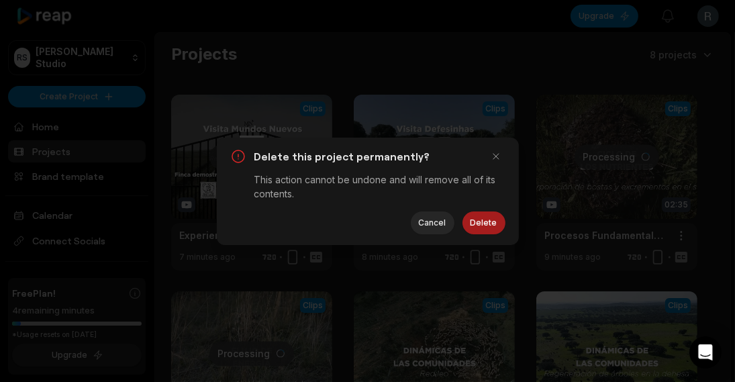
click at [487, 222] on button "Delete" at bounding box center [484, 223] width 43 height 23
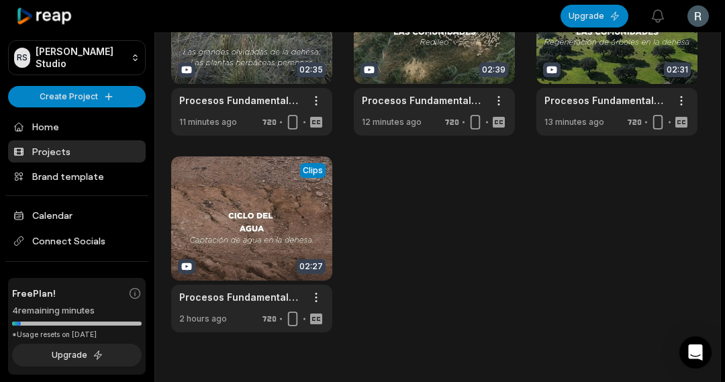
scroll to position [336, 0]
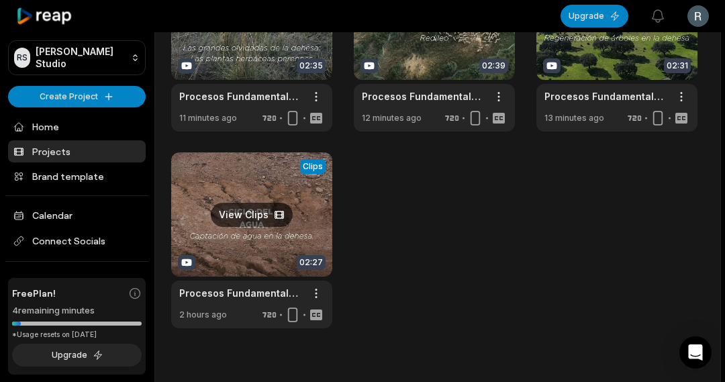
click at [247, 252] on link at bounding box center [251, 240] width 161 height 176
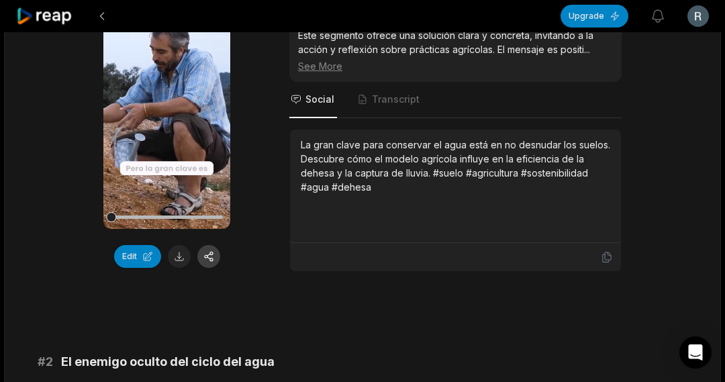
scroll to position [134, 0]
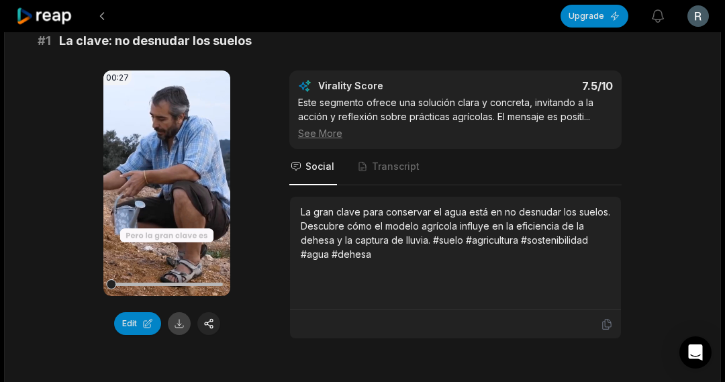
click at [173, 322] on button at bounding box center [179, 323] width 23 height 23
click at [206, 322] on button at bounding box center [208, 323] width 23 height 23
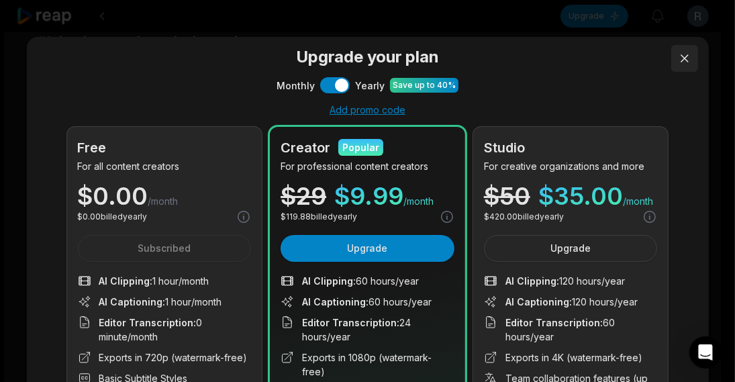
click at [679, 56] on button at bounding box center [685, 58] width 27 height 27
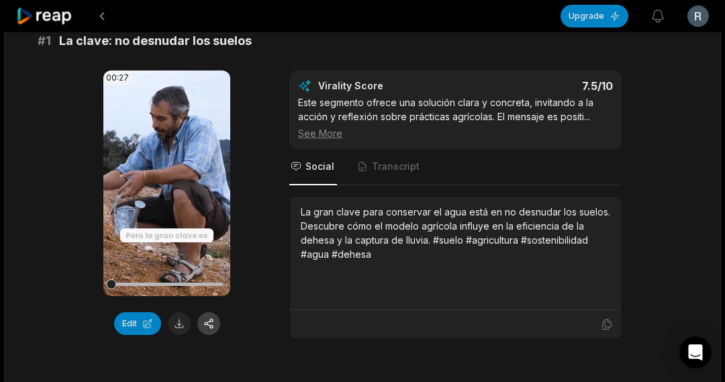
click at [208, 322] on button at bounding box center [208, 323] width 23 height 23
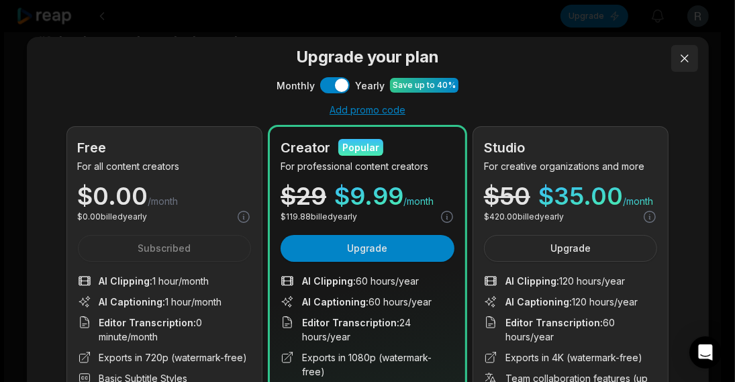
click at [681, 58] on button at bounding box center [685, 58] width 27 height 27
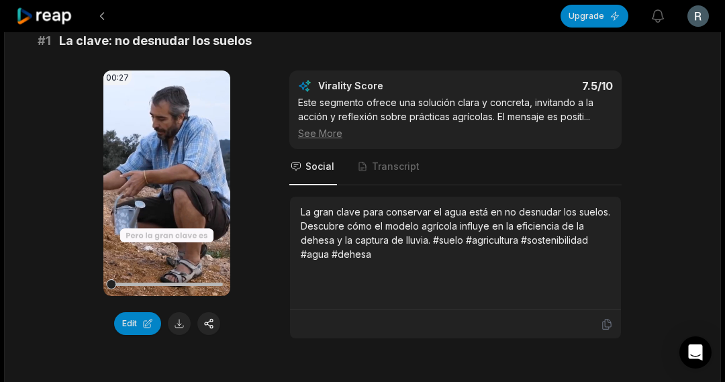
click at [58, 17] on icon at bounding box center [44, 16] width 57 height 18
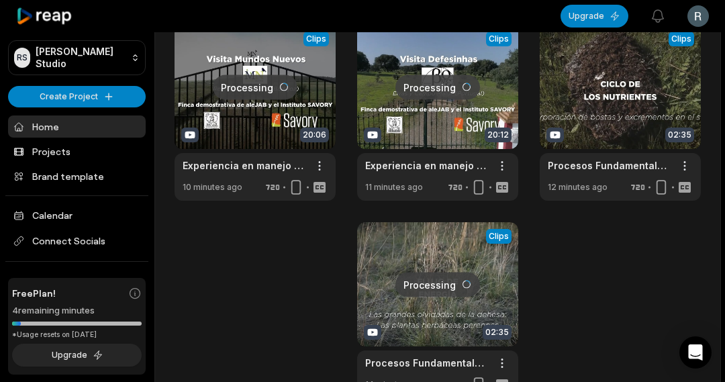
scroll to position [645, 0]
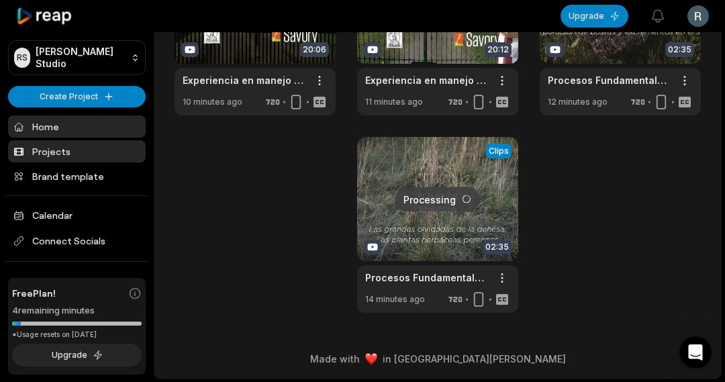
click at [57, 159] on link "Projects" at bounding box center [77, 151] width 138 height 22
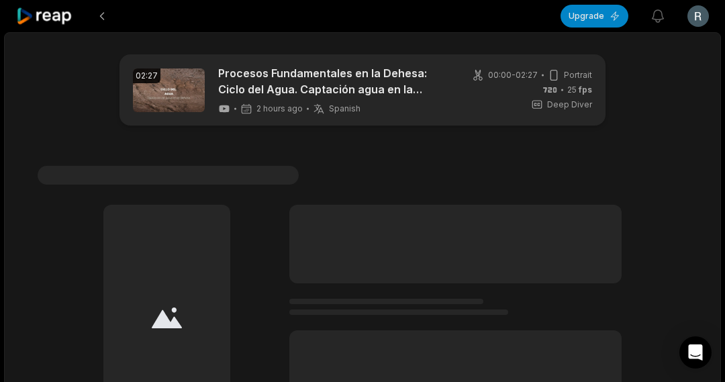
scroll to position [67, 0]
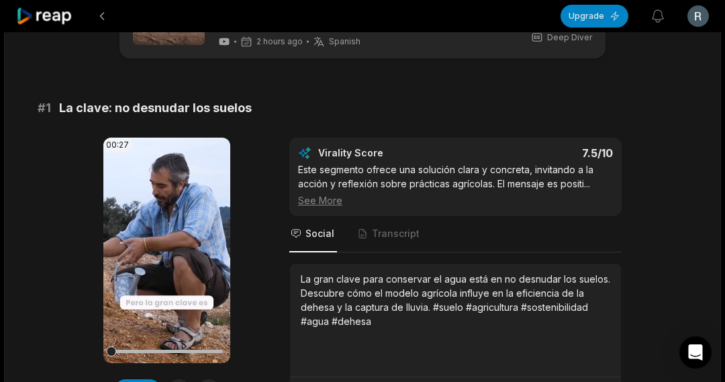
click at [44, 15] on icon at bounding box center [44, 16] width 57 height 18
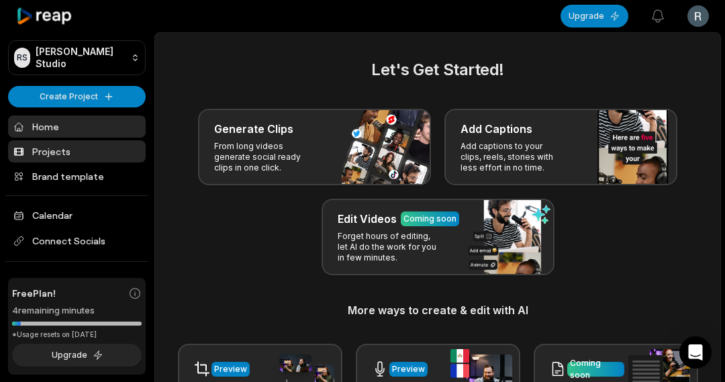
click at [64, 149] on link "Projects" at bounding box center [77, 151] width 138 height 22
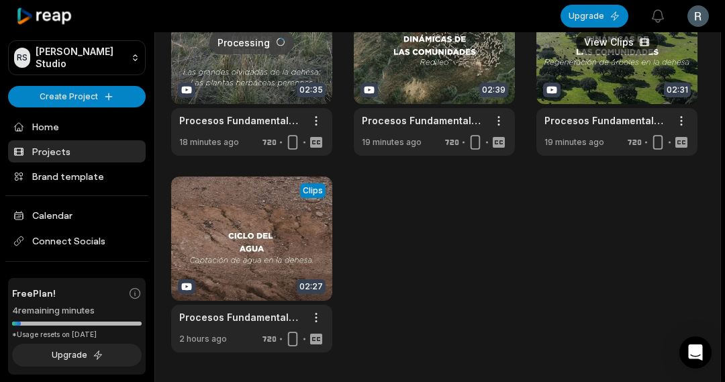
scroll to position [300, 0]
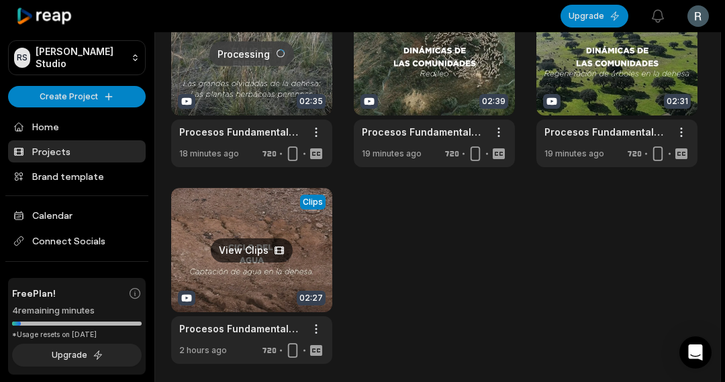
click at [255, 212] on link at bounding box center [251, 276] width 161 height 176
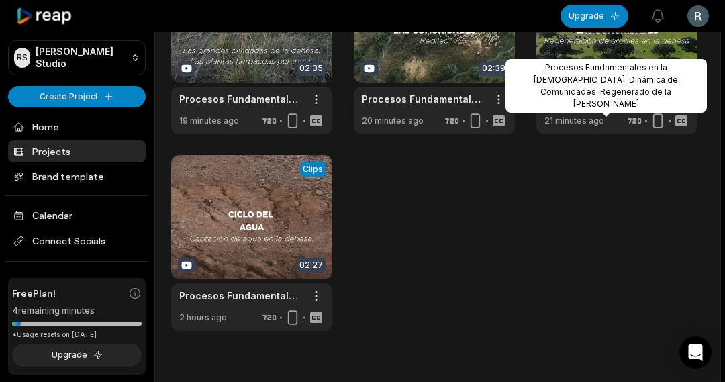
scroll to position [132, 0]
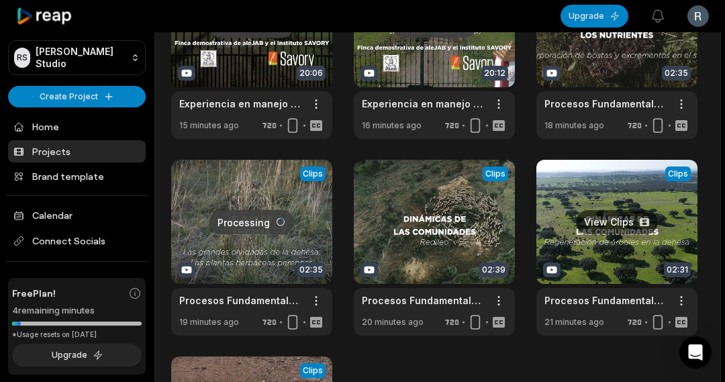
click at [611, 228] on link at bounding box center [617, 248] width 161 height 176
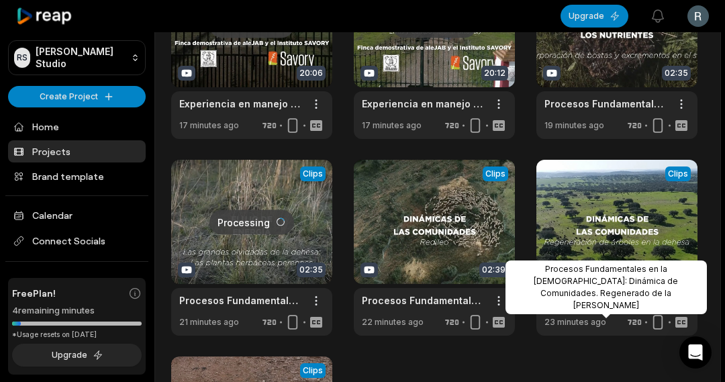
scroll to position [199, 0]
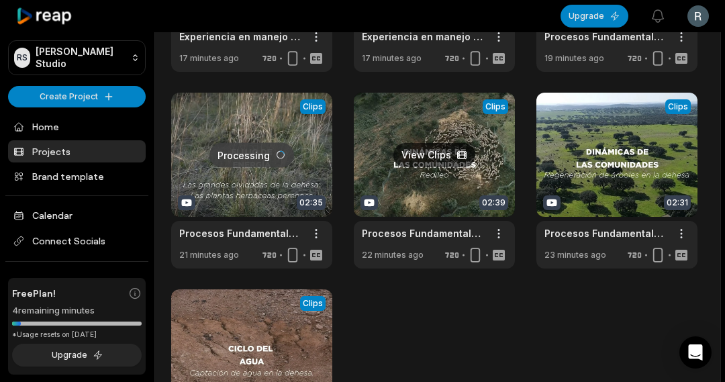
click at [439, 179] on link at bounding box center [434, 181] width 161 height 176
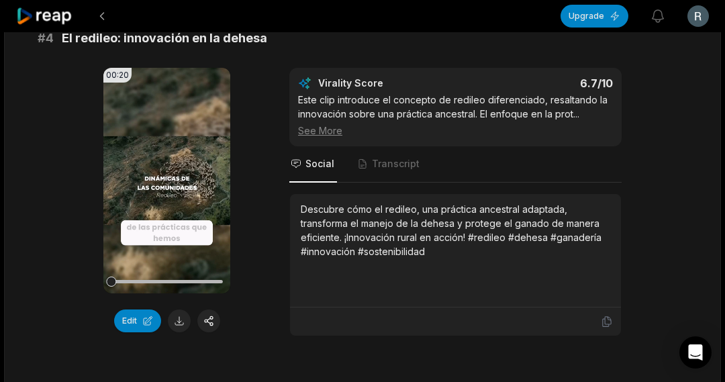
scroll to position [1354, 0]
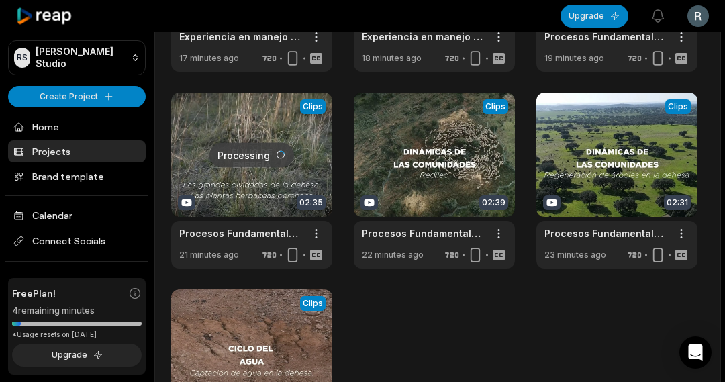
click at [250, 191] on link at bounding box center [251, 181] width 161 height 176
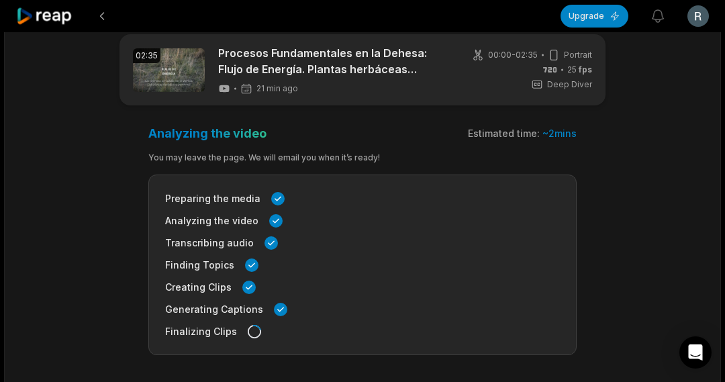
scroll to position [16, 0]
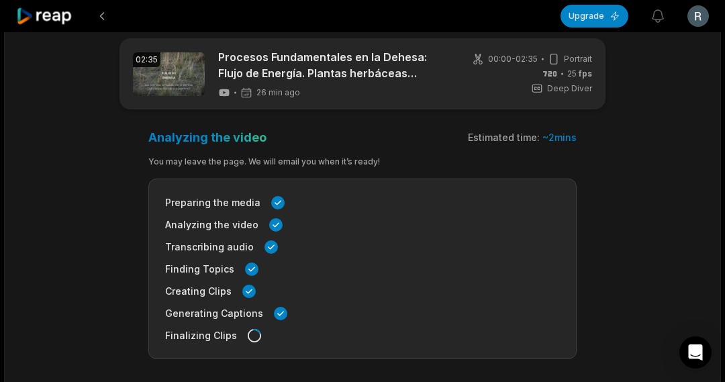
scroll to position [16, 0]
click at [52, 16] on icon at bounding box center [44, 16] width 57 height 18
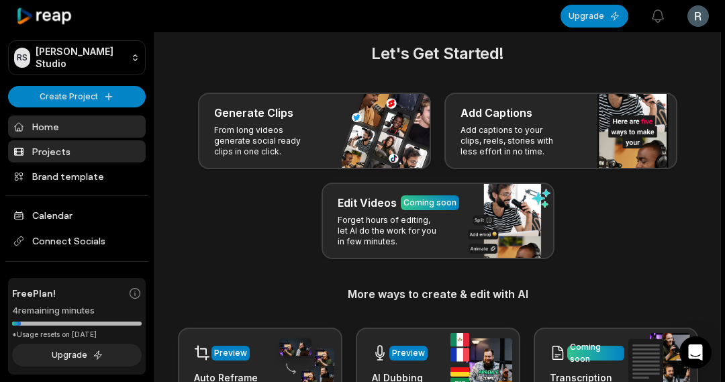
click at [64, 150] on link "Projects" at bounding box center [77, 151] width 138 height 22
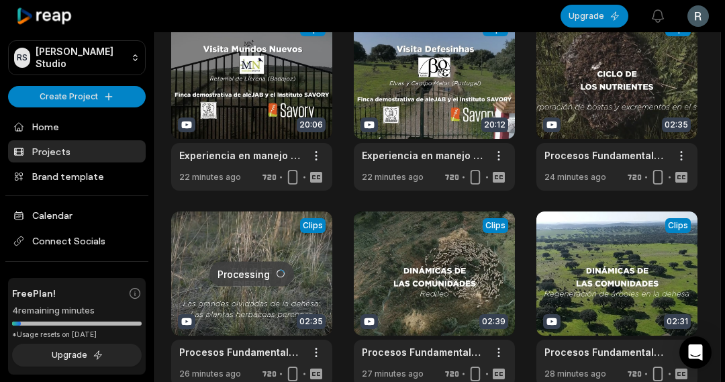
scroll to position [68, 0]
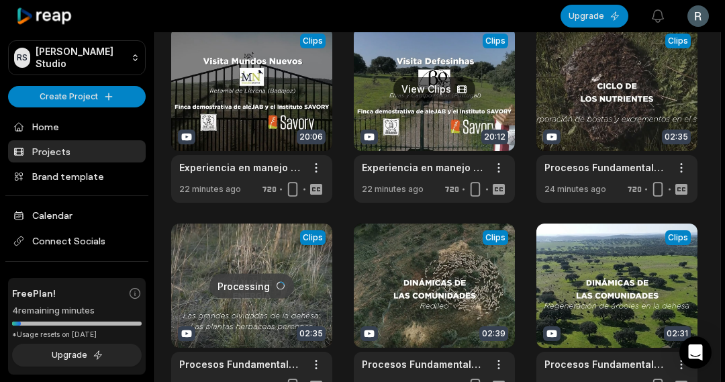
click at [428, 118] on link at bounding box center [434, 115] width 161 height 176
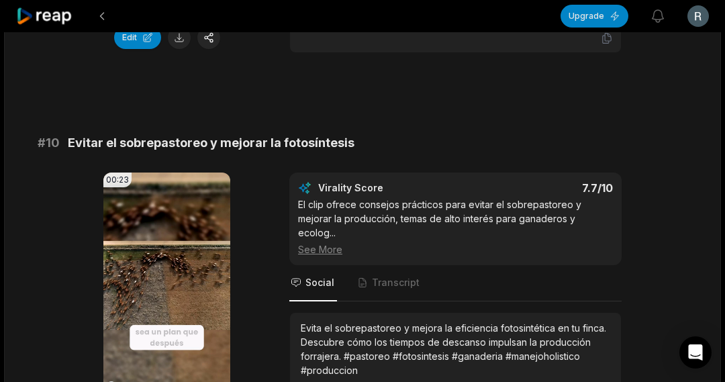
scroll to position [3740, 0]
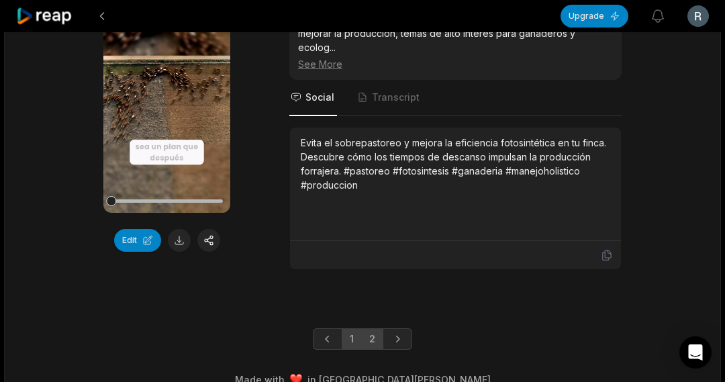
click at [369, 328] on link "2" at bounding box center [372, 338] width 22 height 21
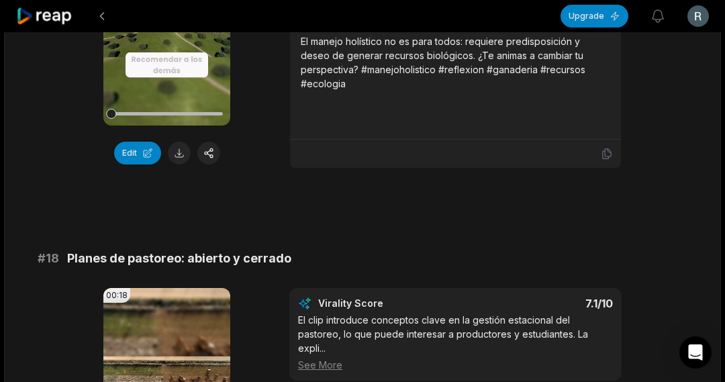
scroll to position [0, 0]
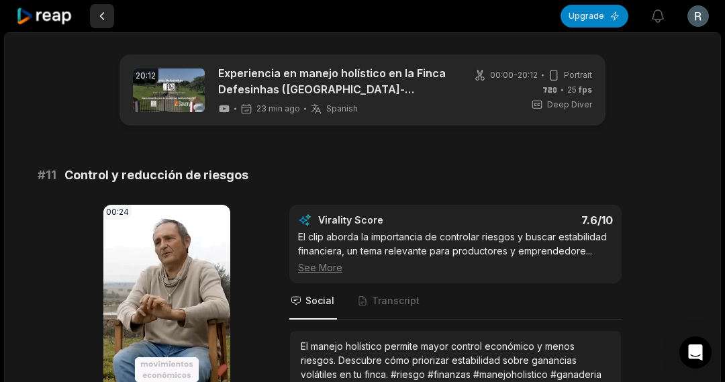
click at [96, 13] on button at bounding box center [102, 16] width 24 height 24
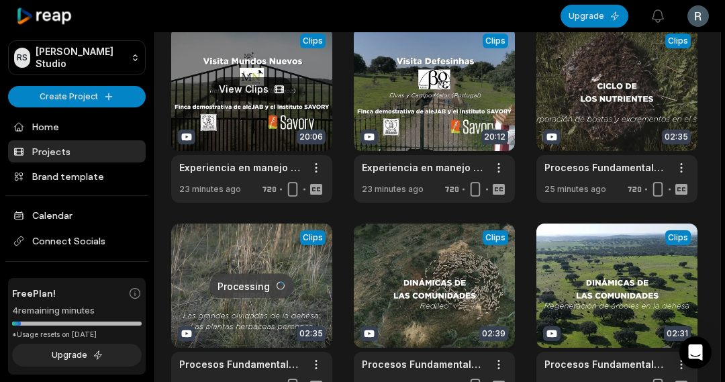
click at [241, 62] on link at bounding box center [251, 115] width 161 height 176
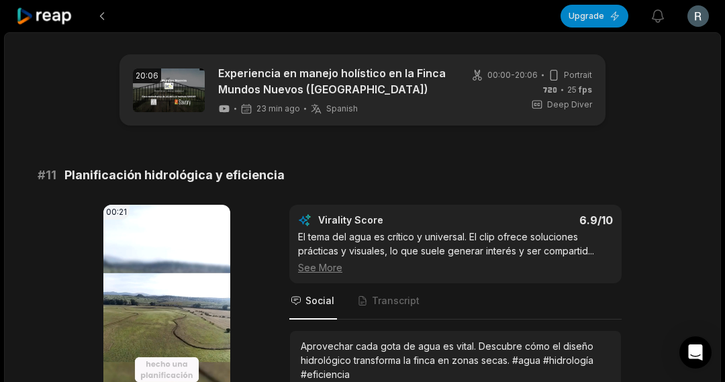
click at [50, 16] on icon at bounding box center [44, 16] width 57 height 18
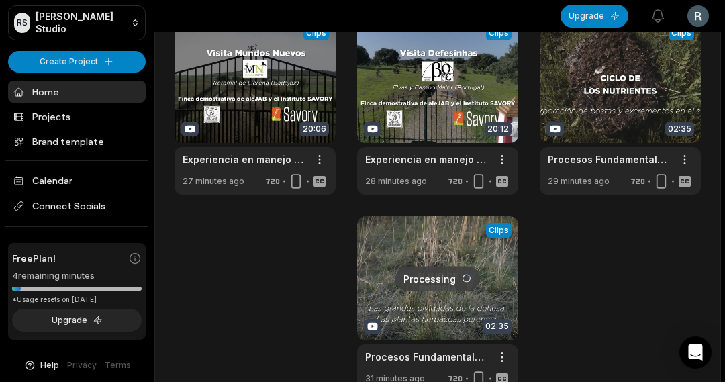
scroll to position [480, 0]
